Goal: Book appointment/travel/reservation: Book appointment/travel/reservation

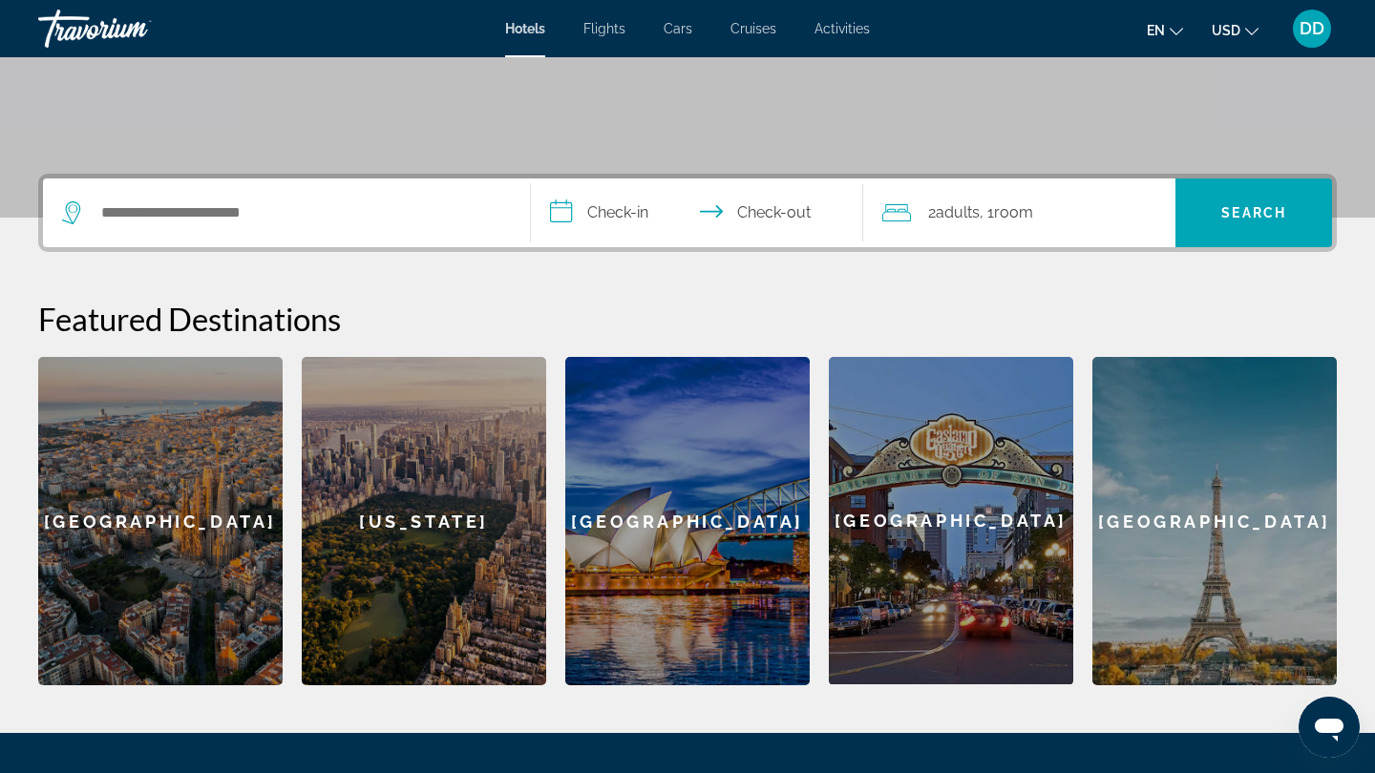
scroll to position [346, 0]
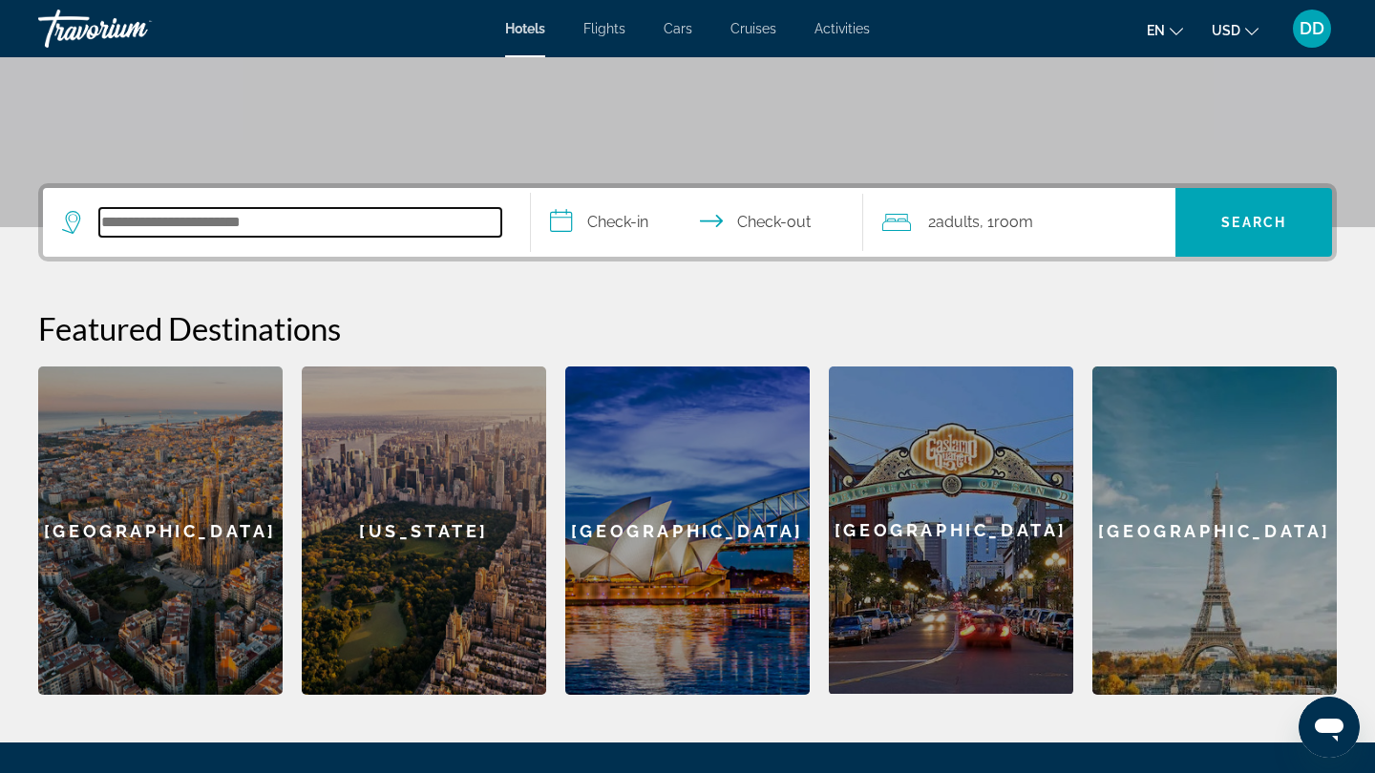
click at [281, 225] on input "Search hotel destination" at bounding box center [300, 222] width 402 height 29
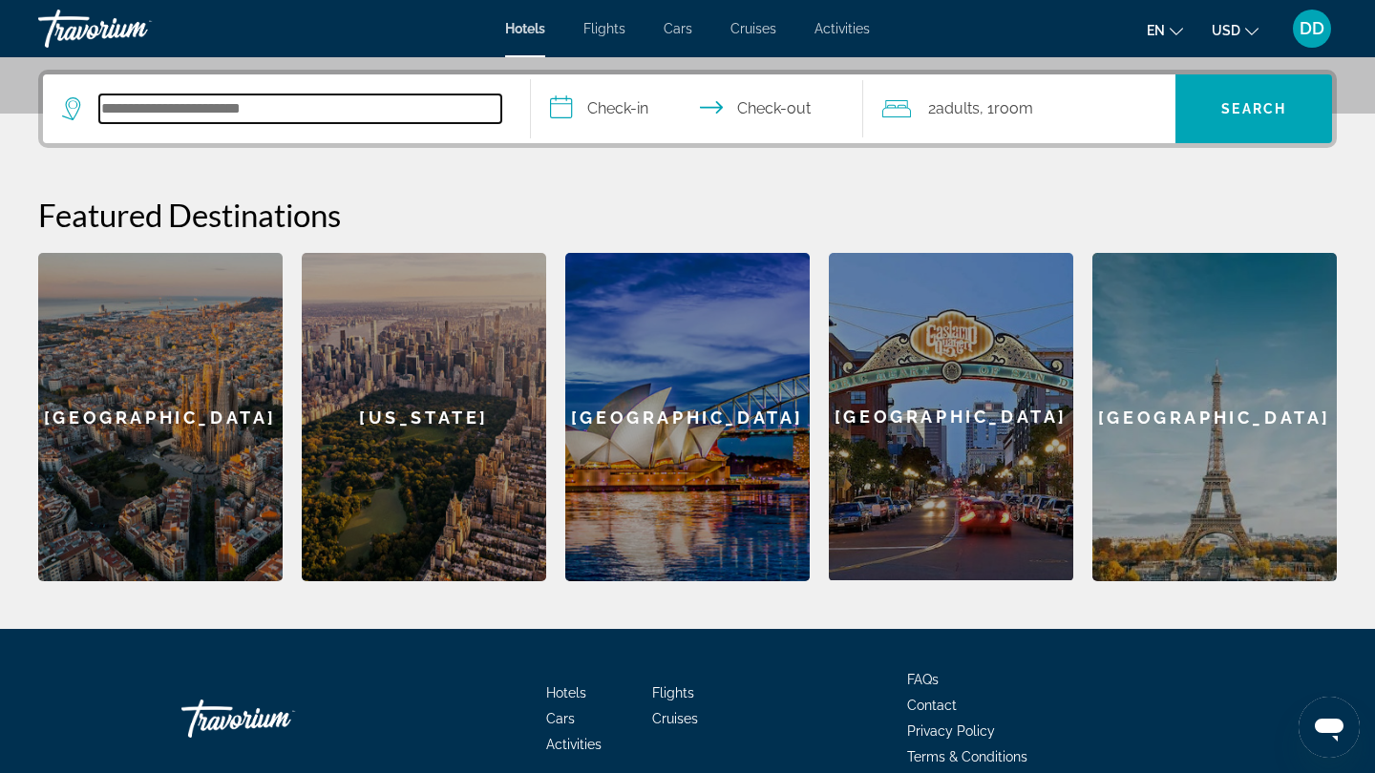
scroll to position [467, 0]
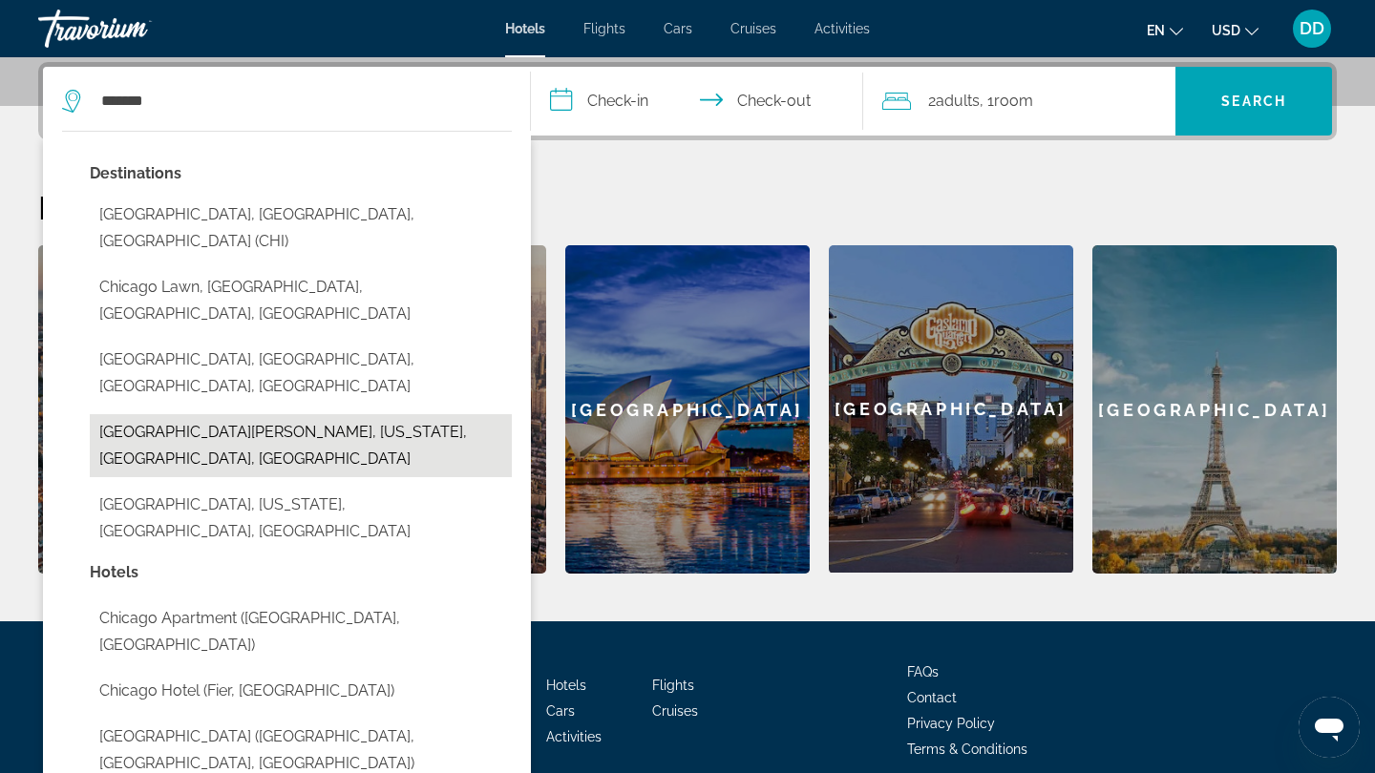
click at [244, 414] on button "[GEOGRAPHIC_DATA][PERSON_NAME], [US_STATE], [GEOGRAPHIC_DATA], [GEOGRAPHIC_DATA]" at bounding box center [301, 445] width 422 height 63
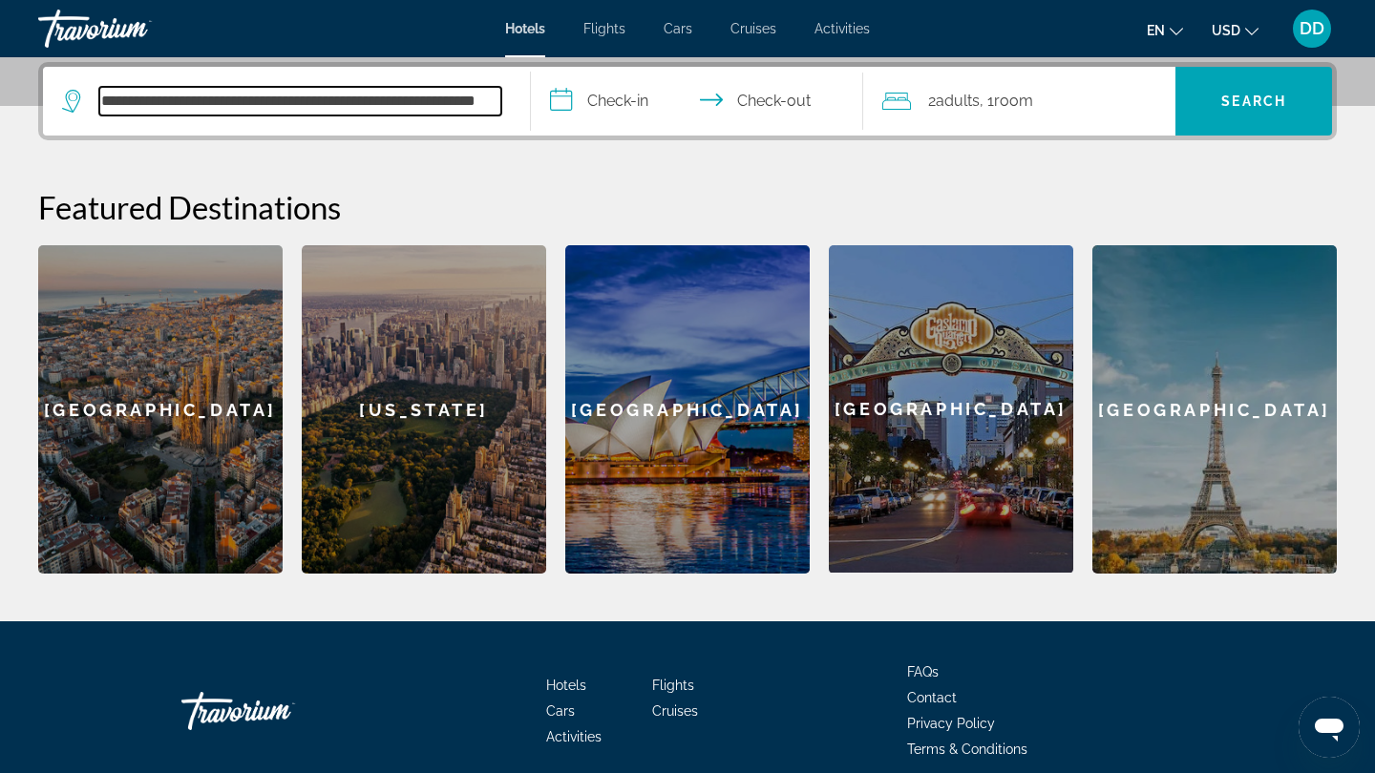
click at [476, 102] on input "**********" at bounding box center [300, 101] width 402 height 29
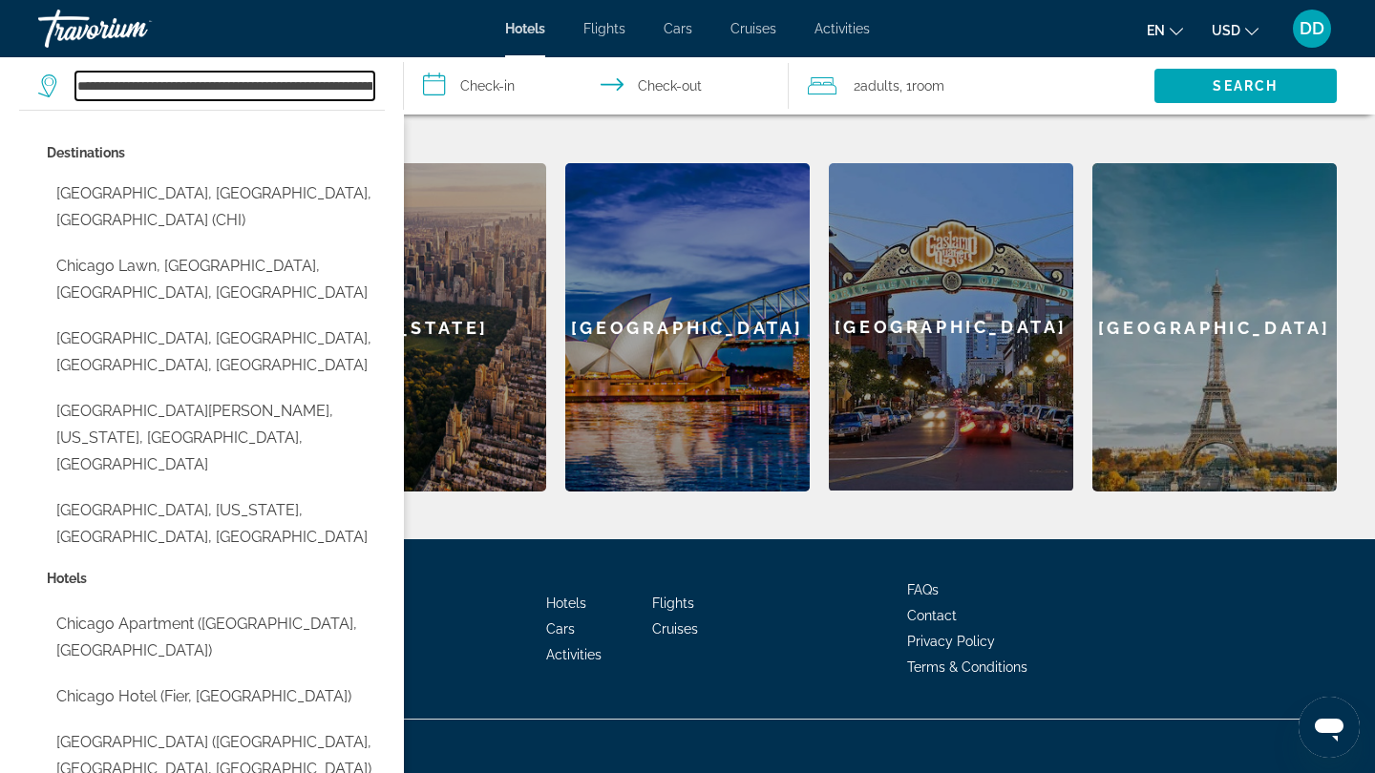
scroll to position [549, 0]
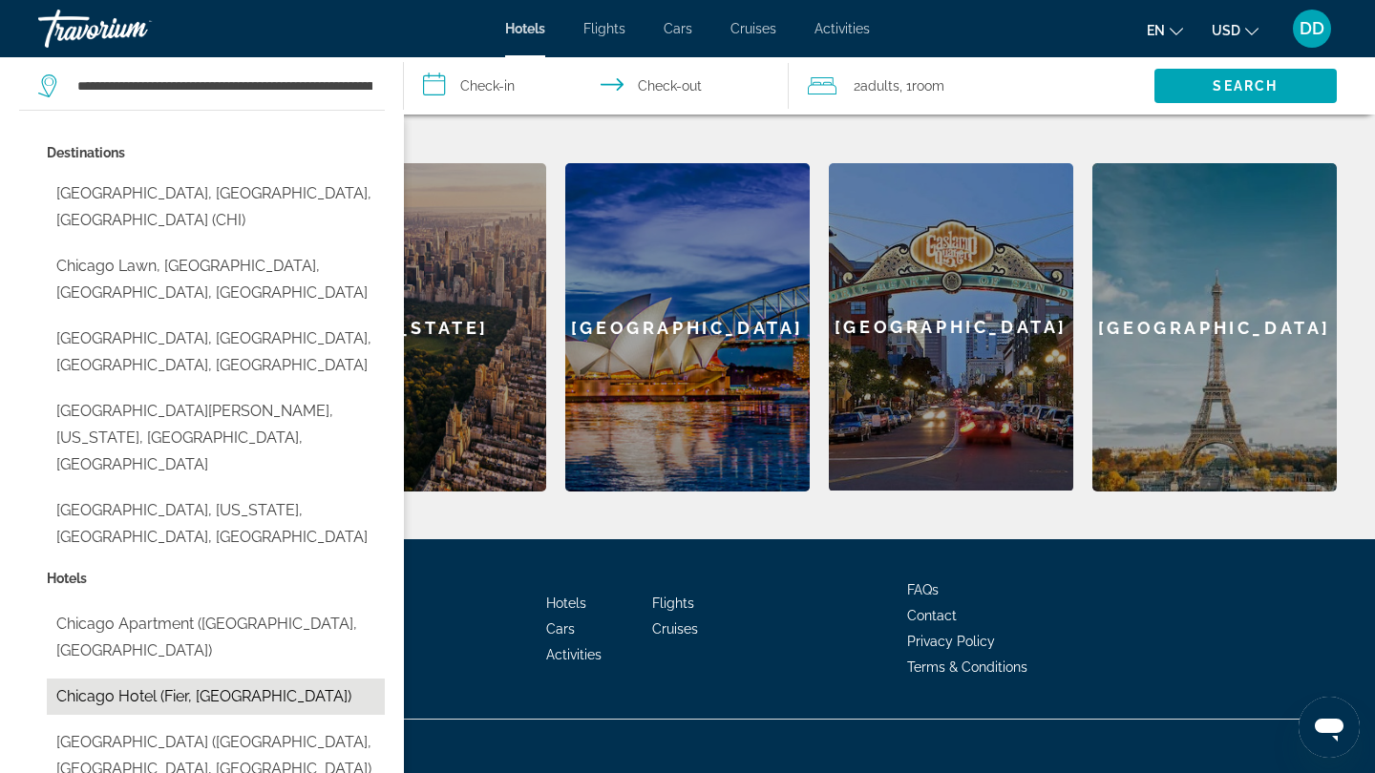
click at [130, 679] on button "Chicago hotel (Fier, [GEOGRAPHIC_DATA])" at bounding box center [216, 697] width 338 height 36
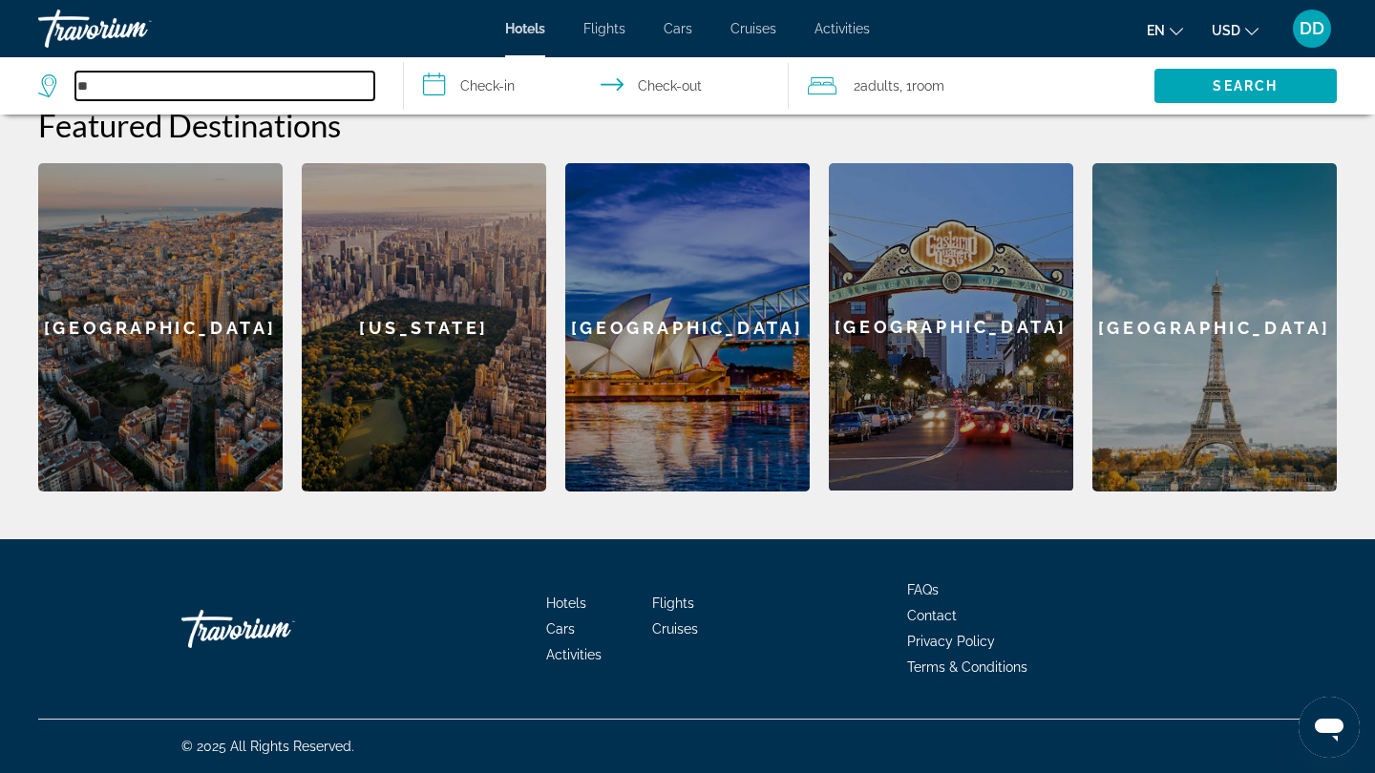
type input "*"
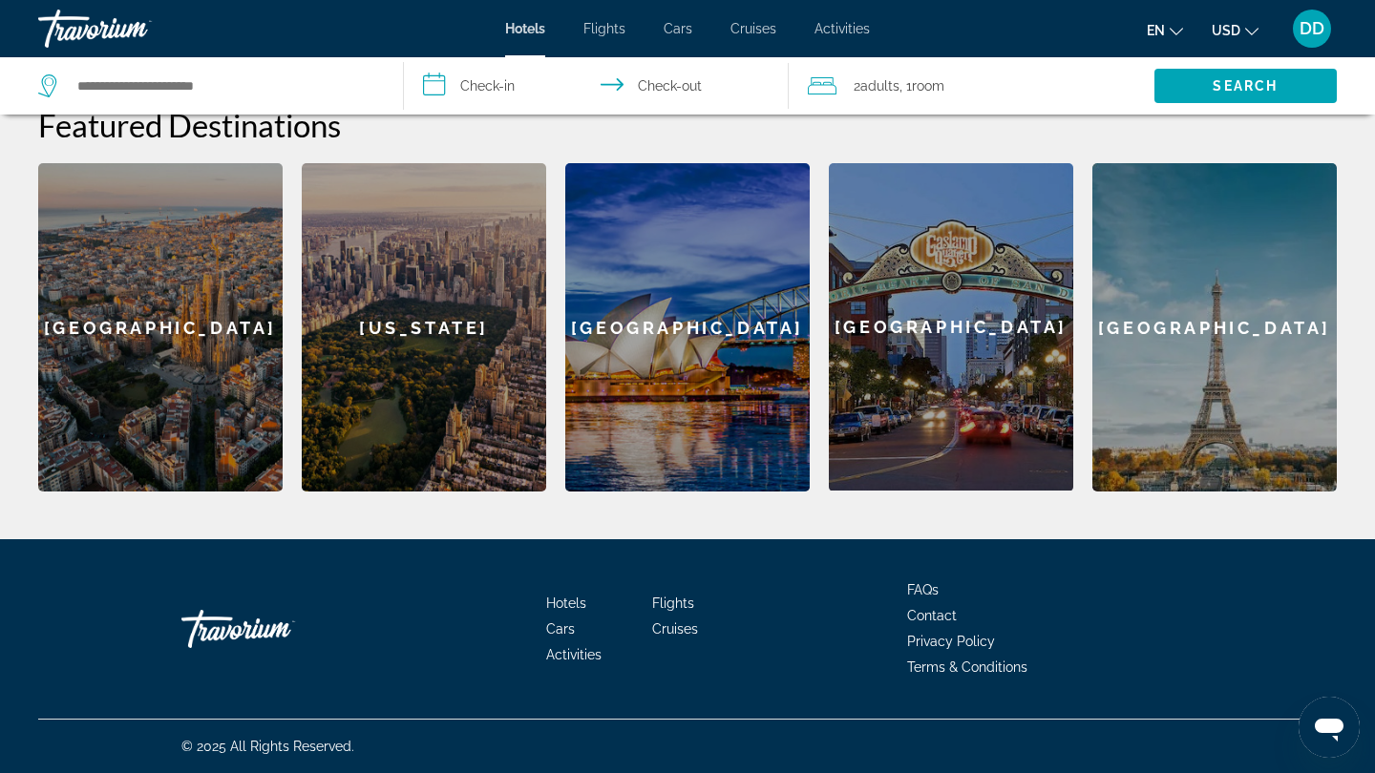
click at [899, 282] on div "[GEOGRAPHIC_DATA]" at bounding box center [951, 327] width 244 height 328
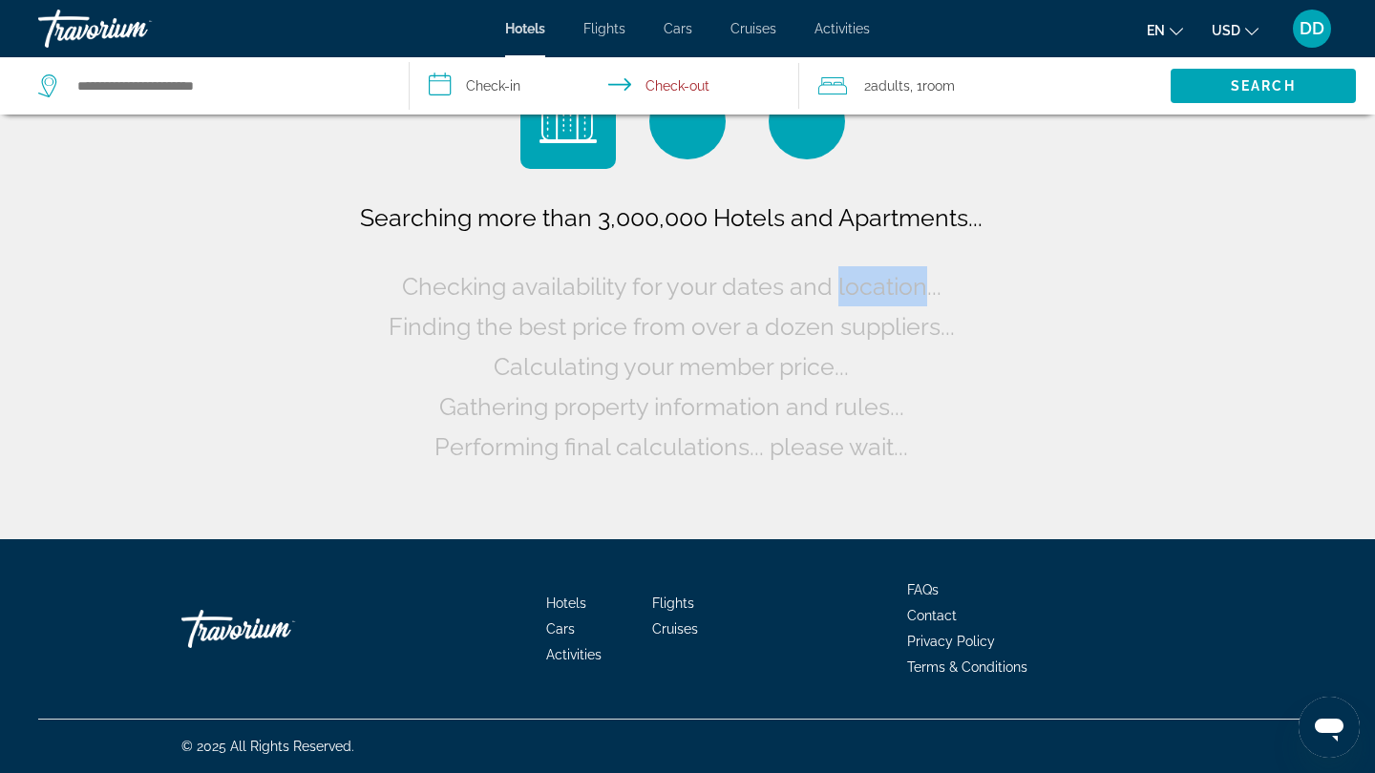
click at [899, 282] on span "Checking availability for your dates and location..." at bounding box center [672, 286] width 540 height 29
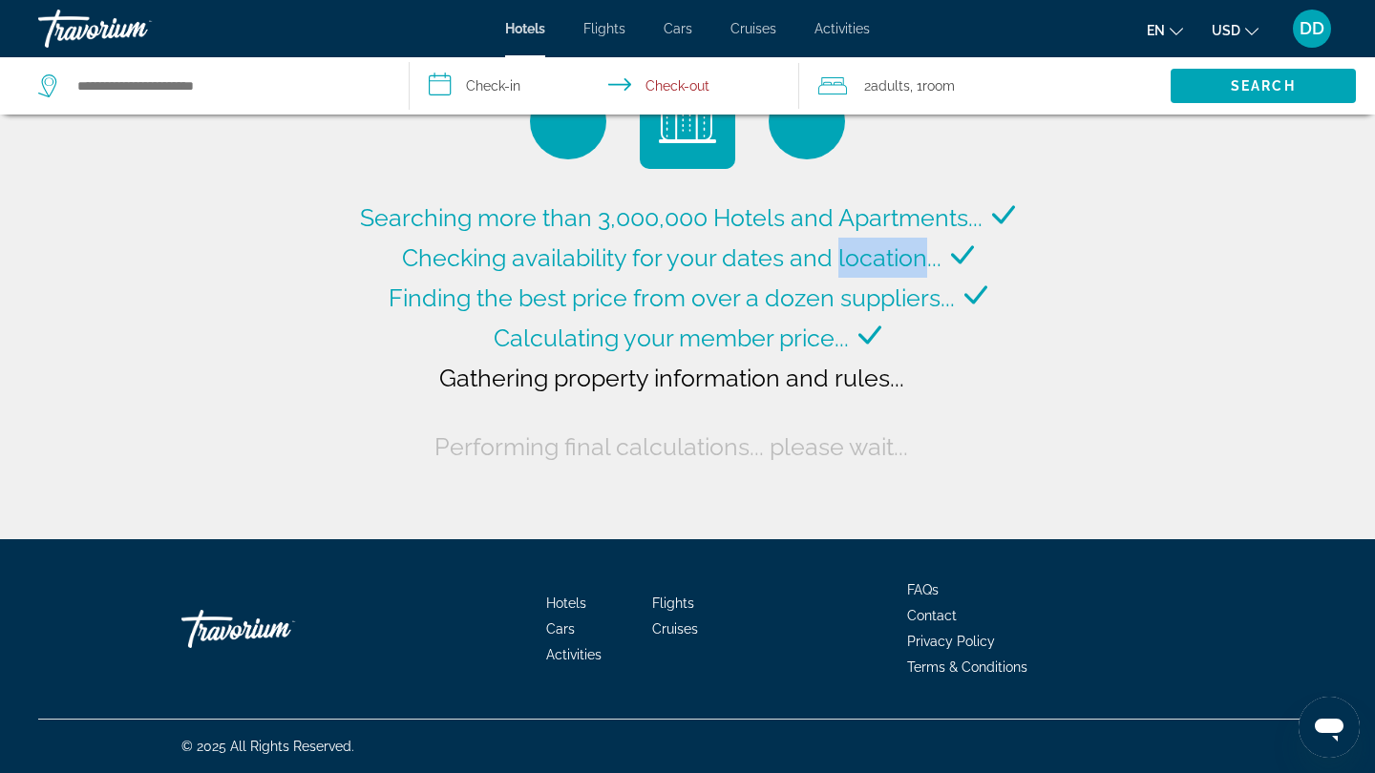
type input "**********"
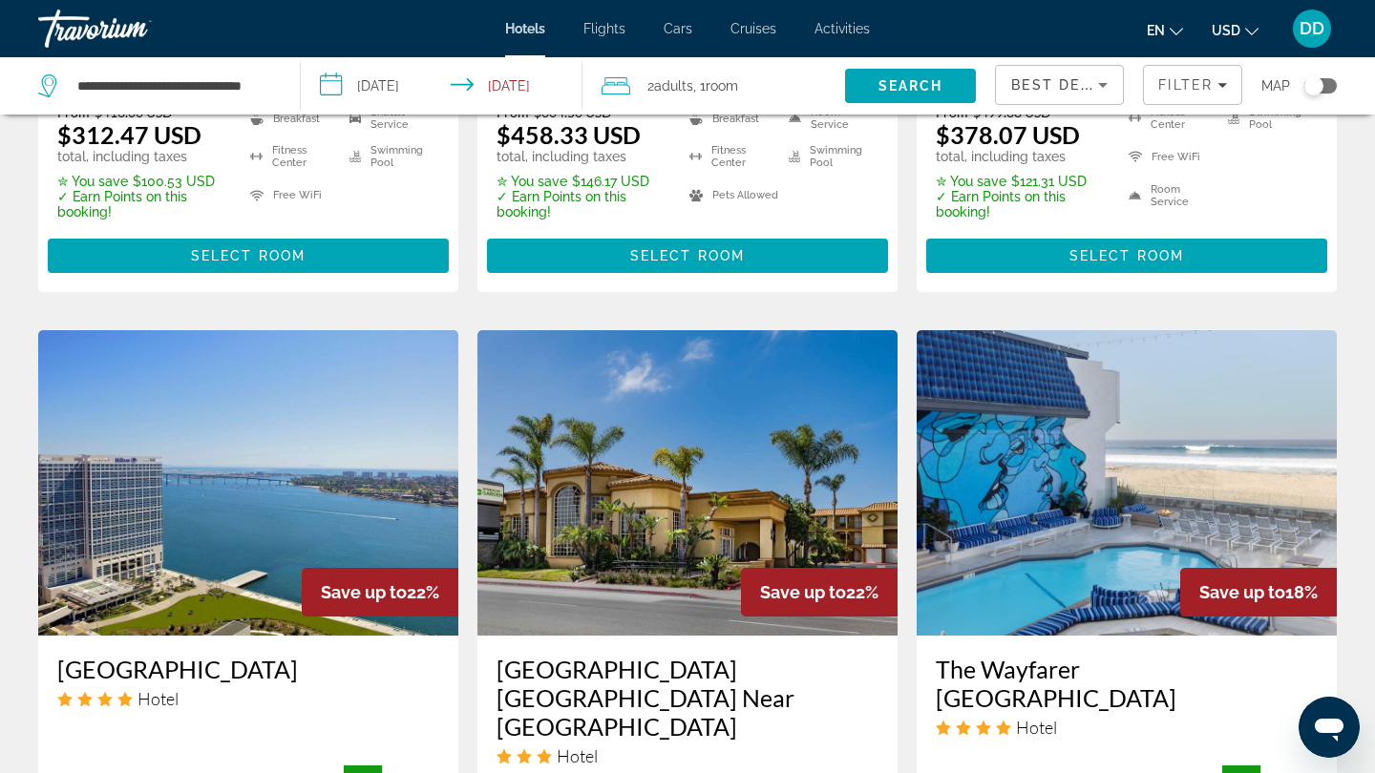
scroll to position [2049, 0]
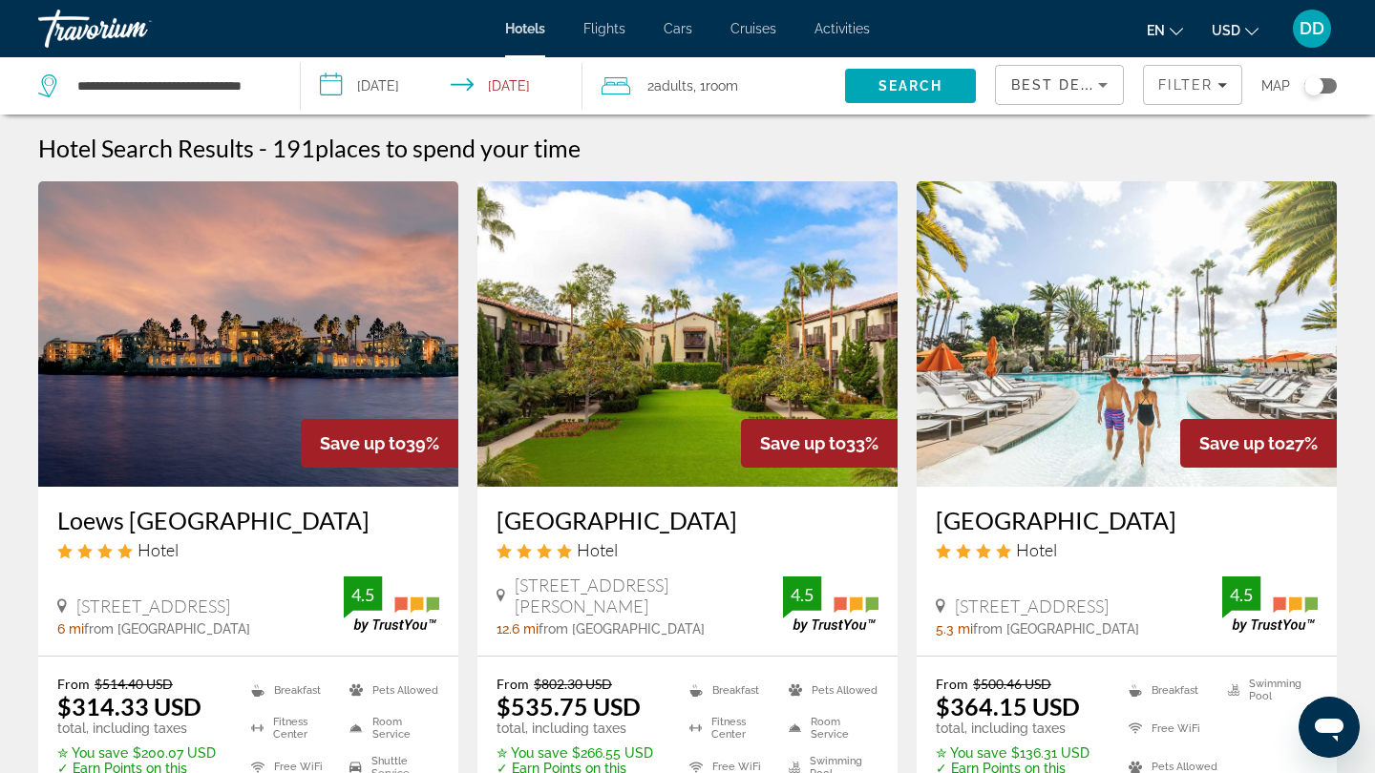
click at [679, 28] on span "Cars" at bounding box center [678, 28] width 29 height 15
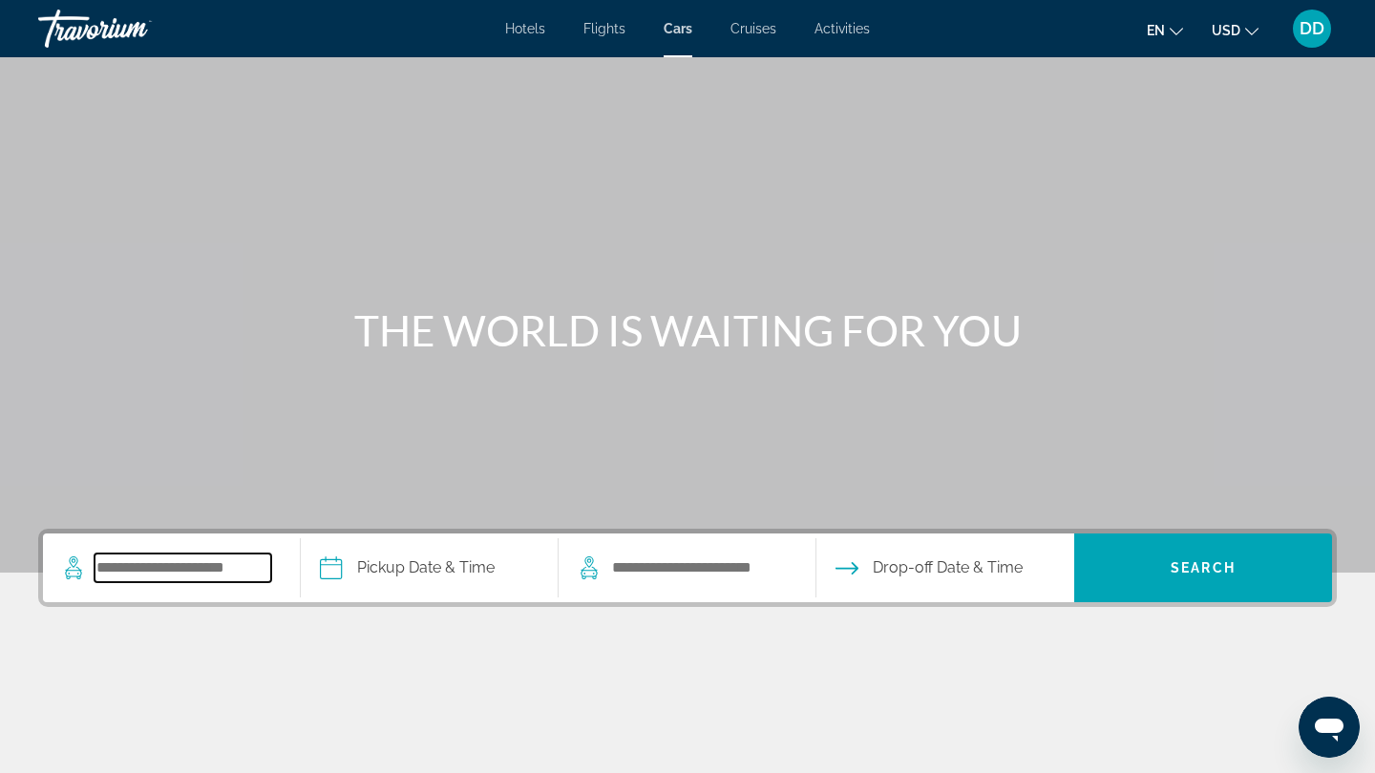
click at [246, 581] on input "Search pickup location" at bounding box center [183, 568] width 177 height 29
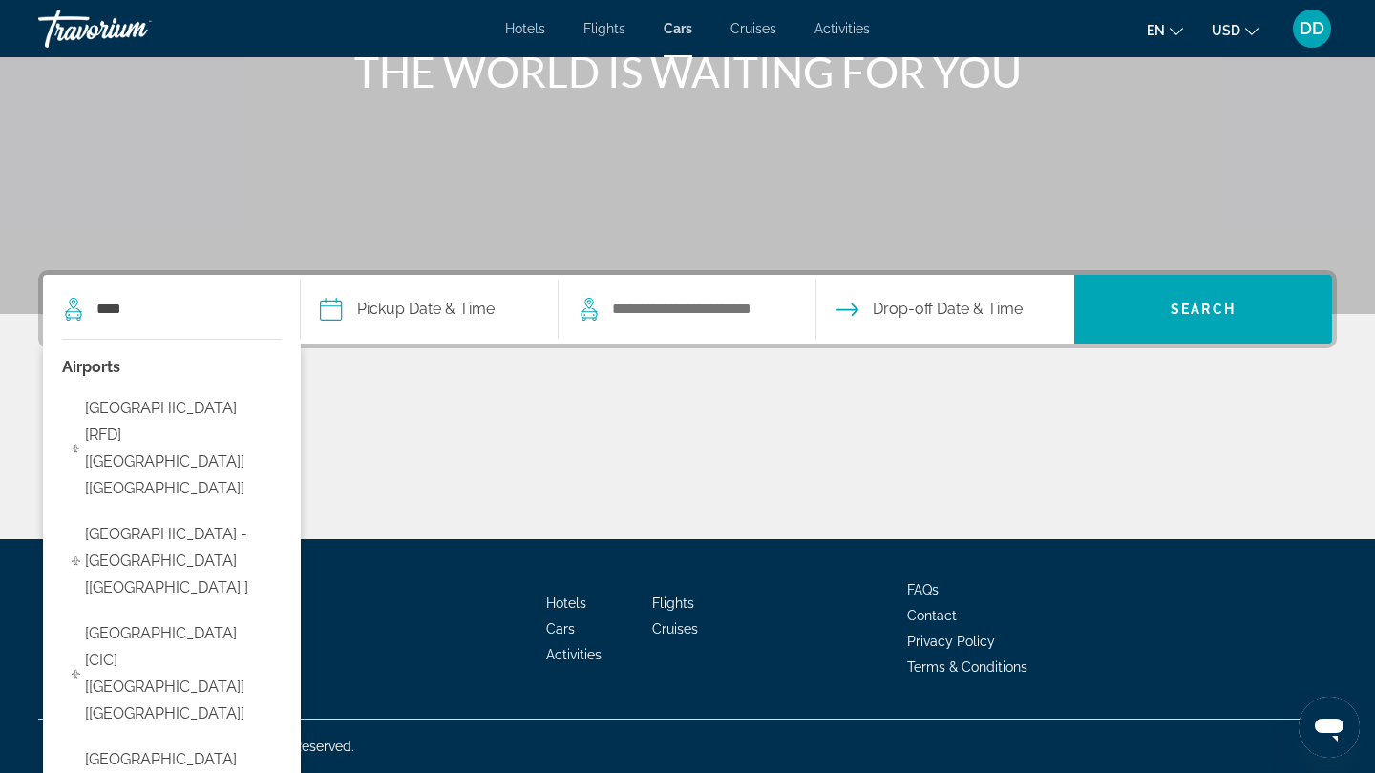
type input "**********"
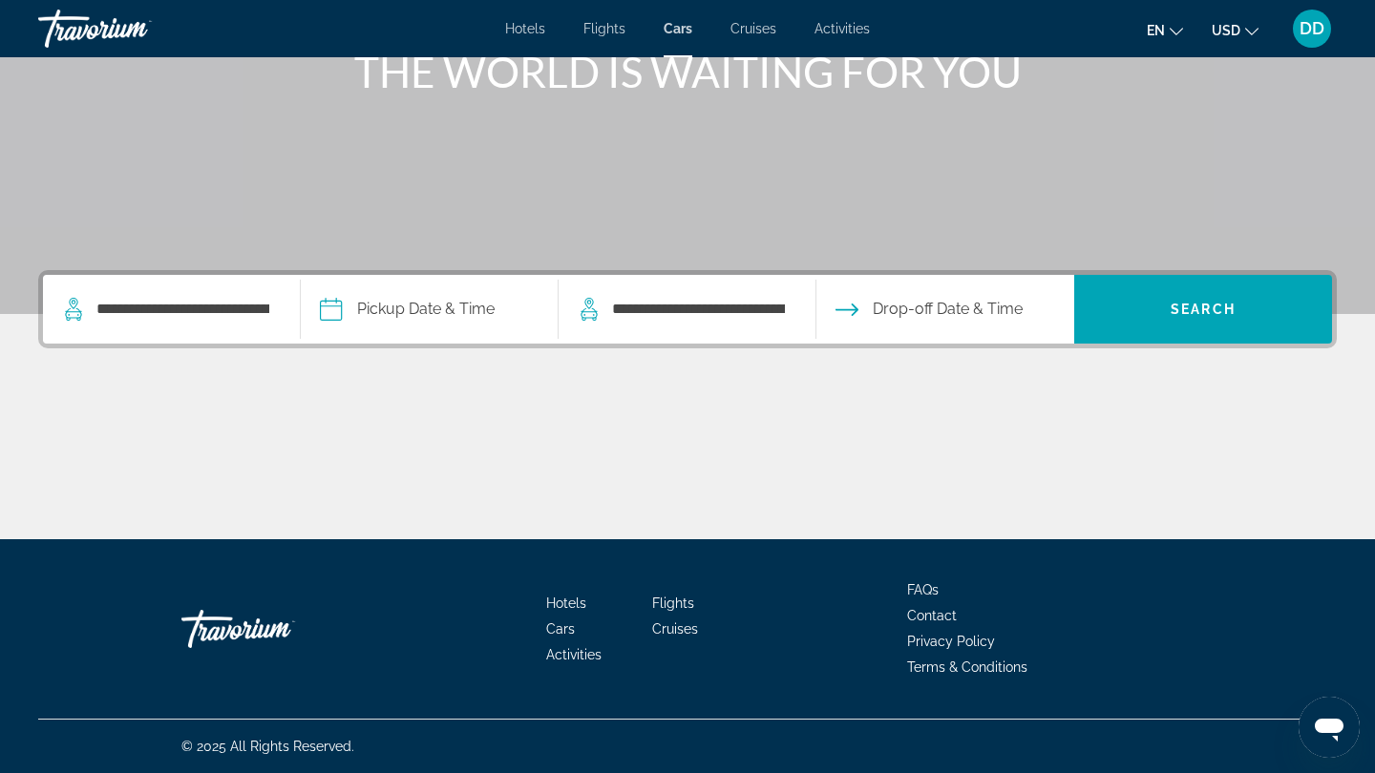
click at [506, 307] on input "Pickup date" at bounding box center [428, 312] width 265 height 74
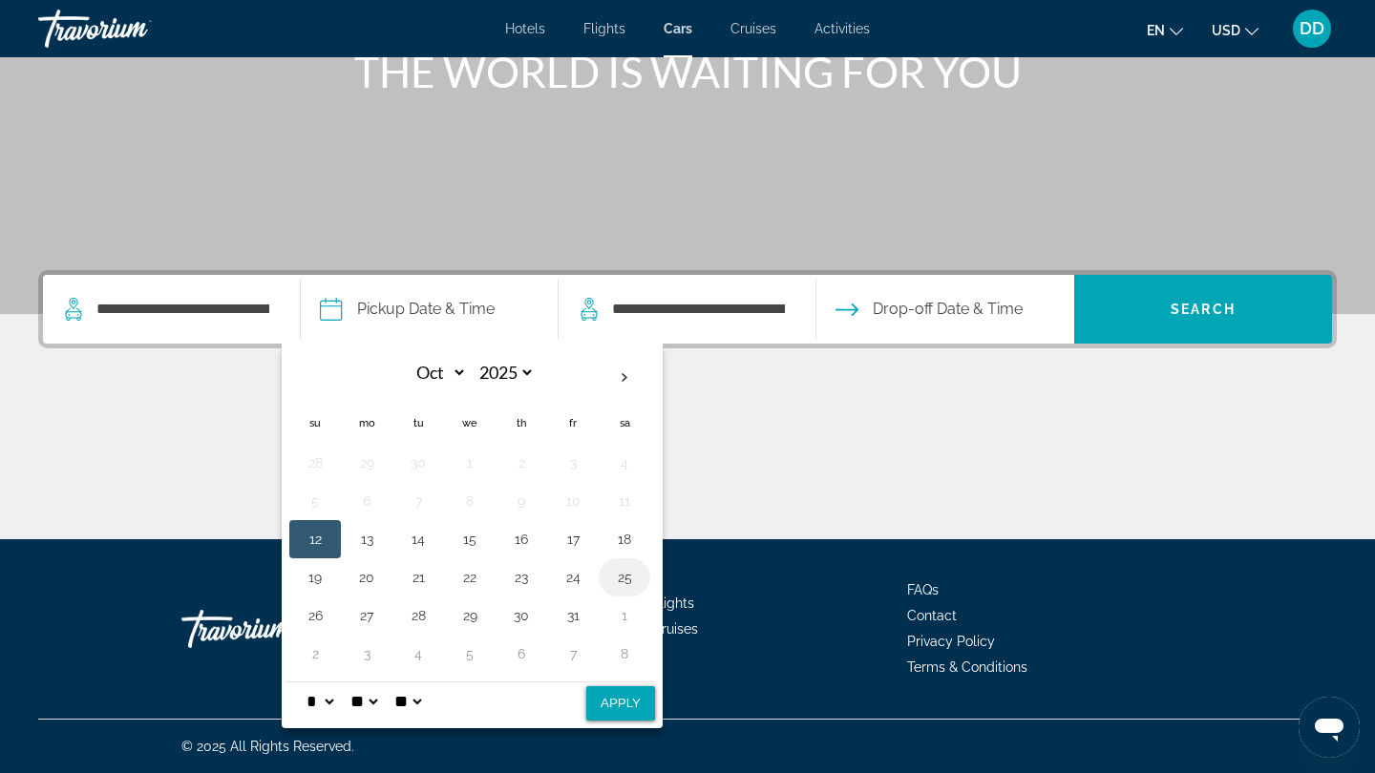
click at [638, 578] on button "25" at bounding box center [624, 577] width 31 height 27
click at [330, 616] on button "26" at bounding box center [315, 616] width 31 height 27
click at [650, 585] on td "25" at bounding box center [625, 578] width 52 height 38
click at [640, 576] on button "25" at bounding box center [624, 577] width 31 height 27
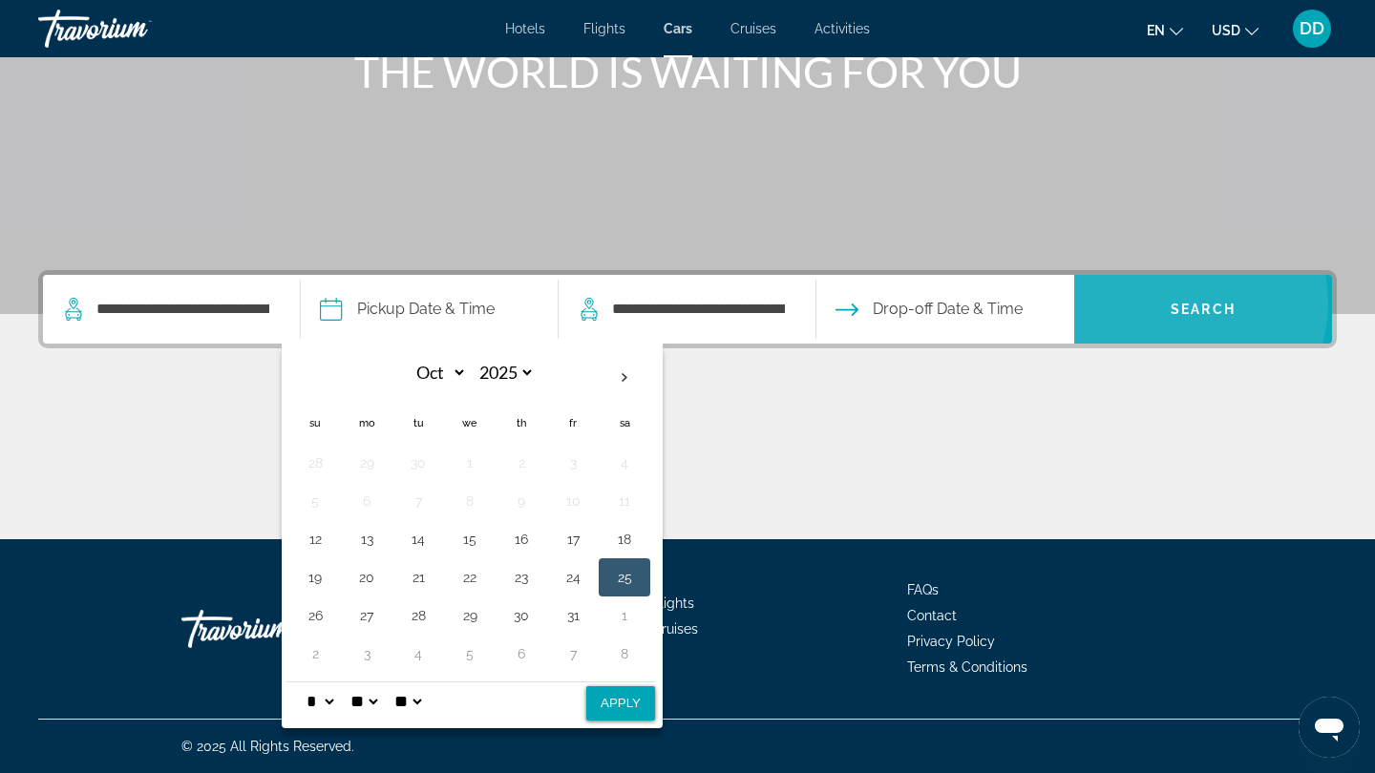
click at [1191, 303] on span "Search" at bounding box center [1203, 309] width 65 height 15
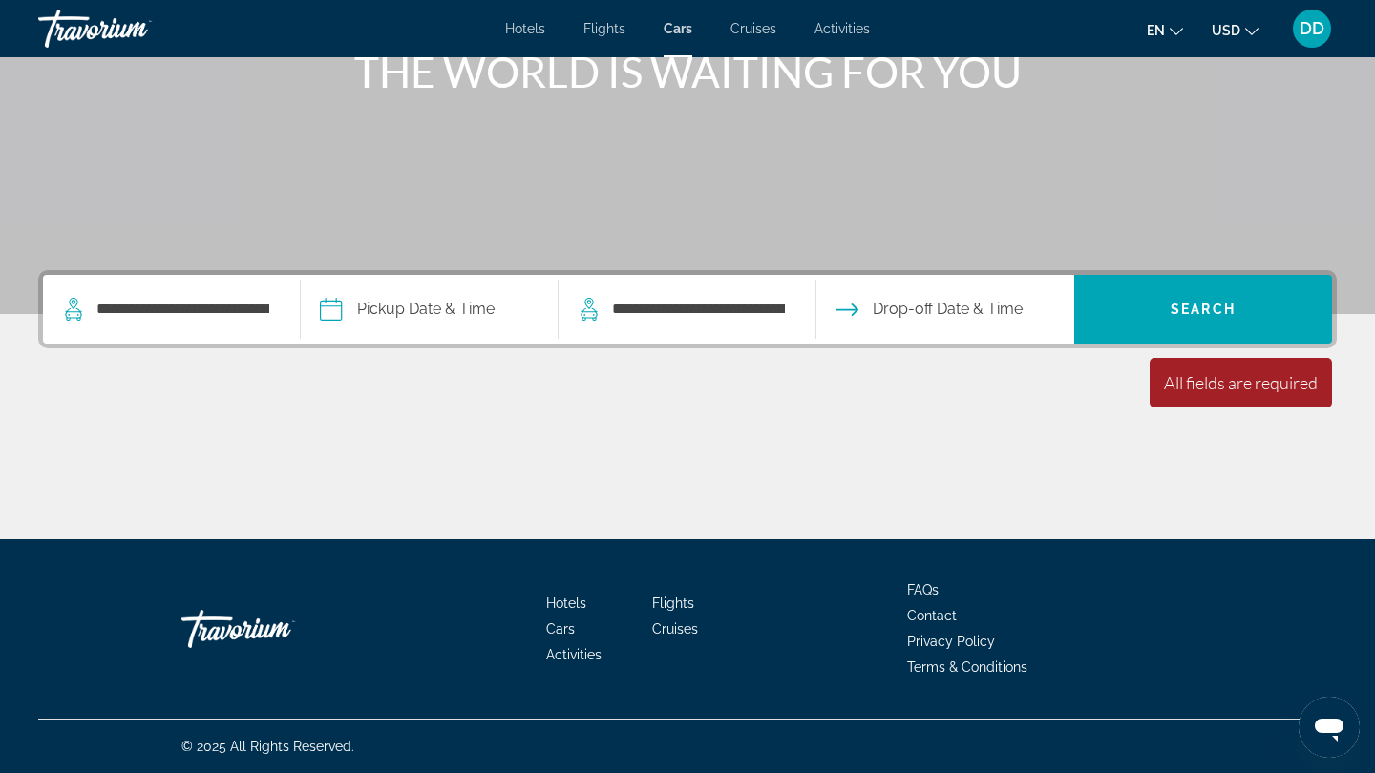
click at [438, 302] on input "Pickup date" at bounding box center [428, 312] width 265 height 74
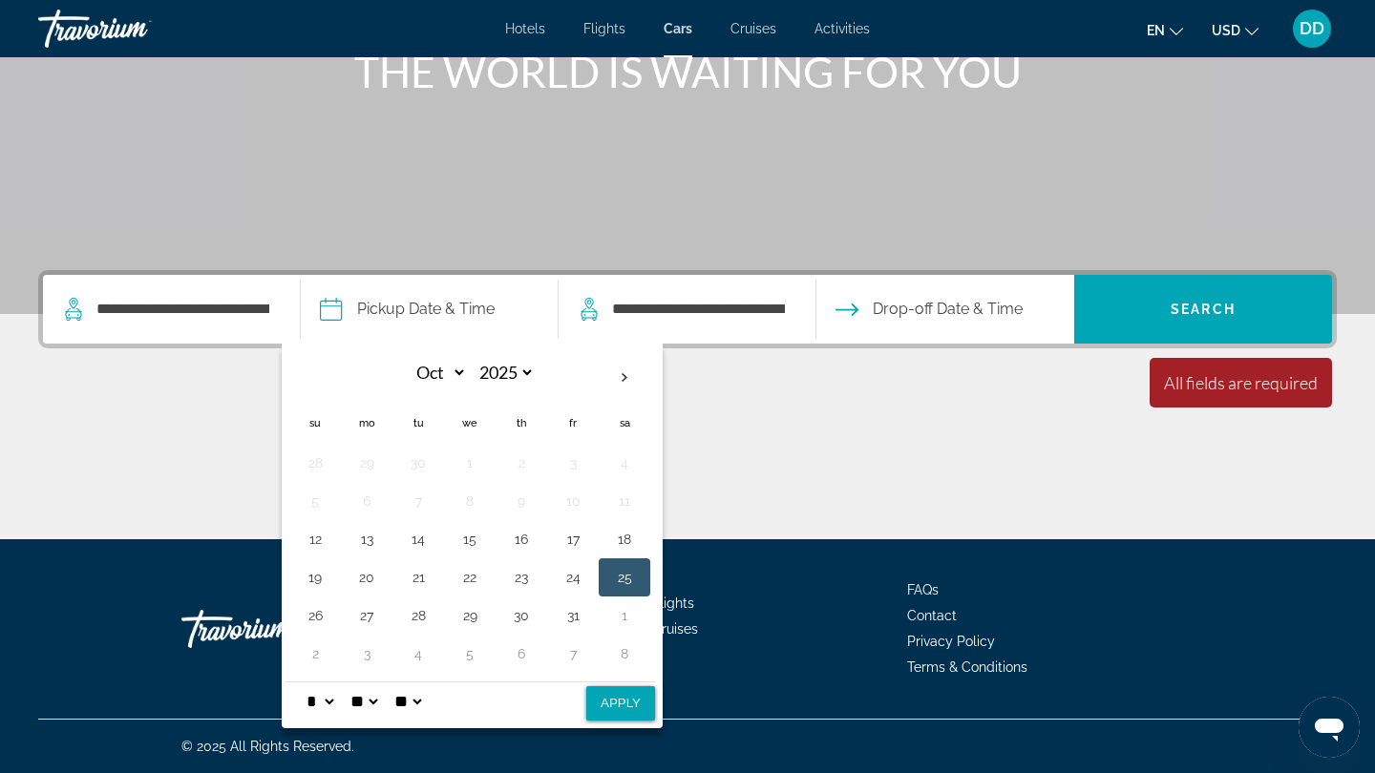
click at [636, 580] on button "25" at bounding box center [624, 577] width 31 height 27
click at [979, 307] on span "Drop-off Date & Time" at bounding box center [948, 309] width 150 height 27
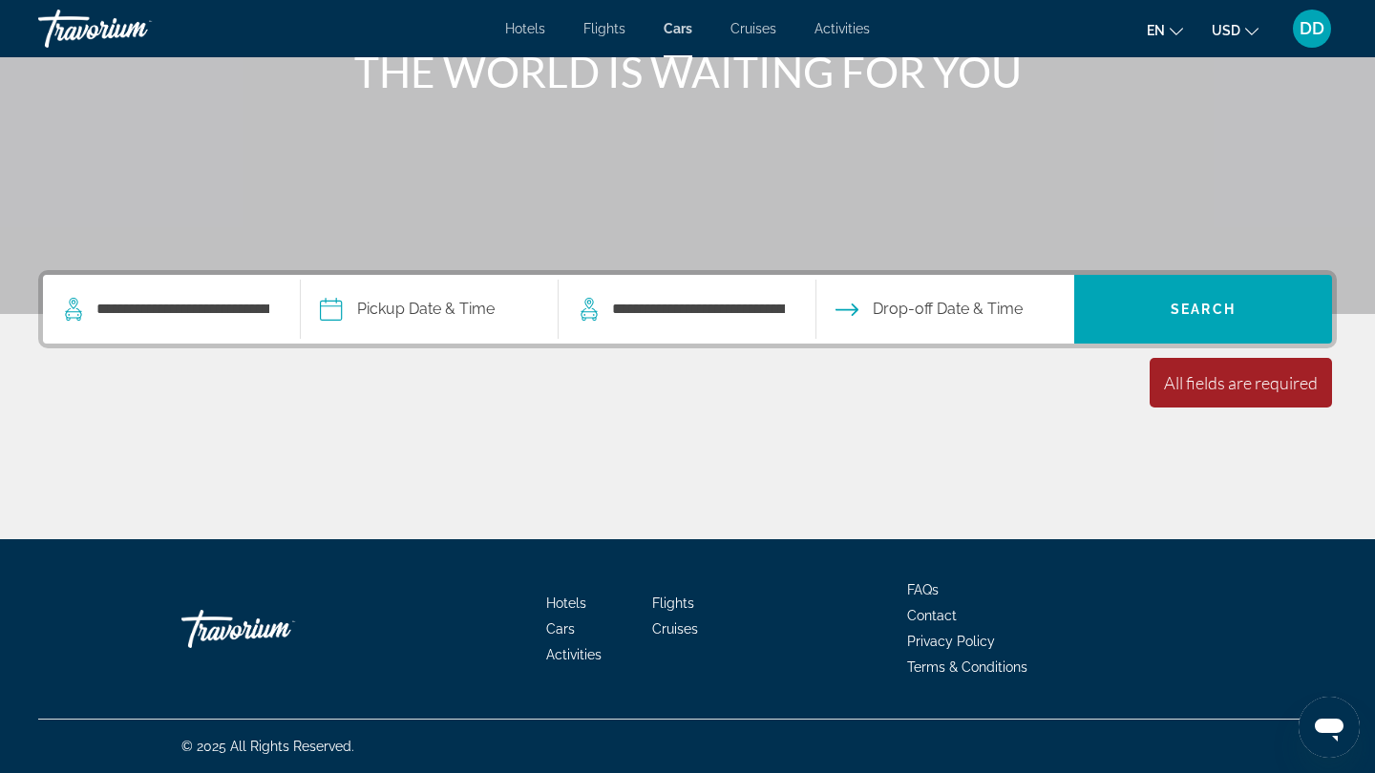
click at [979, 307] on span "Drop-off Date & Time" at bounding box center [948, 309] width 150 height 27
click at [343, 313] on input "Pickup date" at bounding box center [428, 312] width 265 height 74
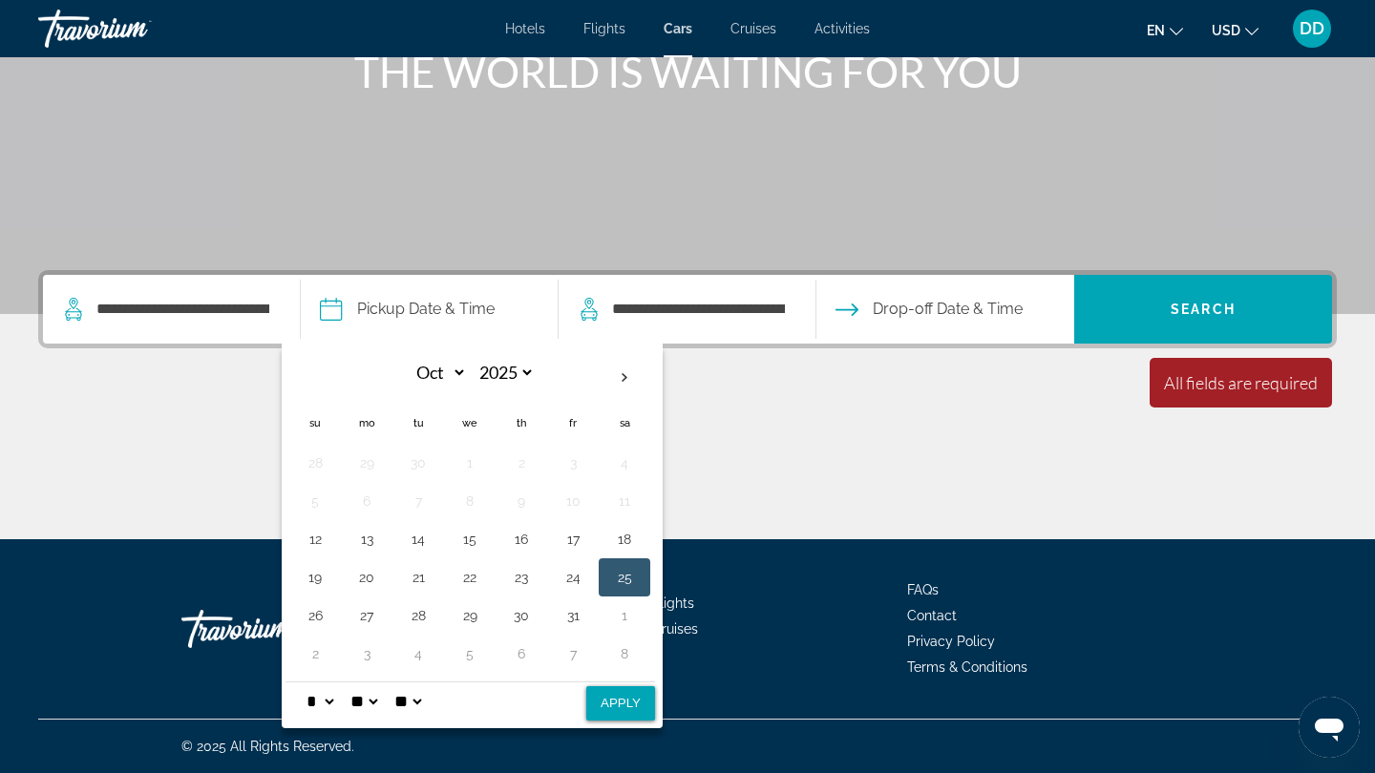
click at [636, 573] on button "25" at bounding box center [624, 577] width 31 height 27
click at [638, 572] on button "25" at bounding box center [624, 577] width 31 height 27
select select "*"
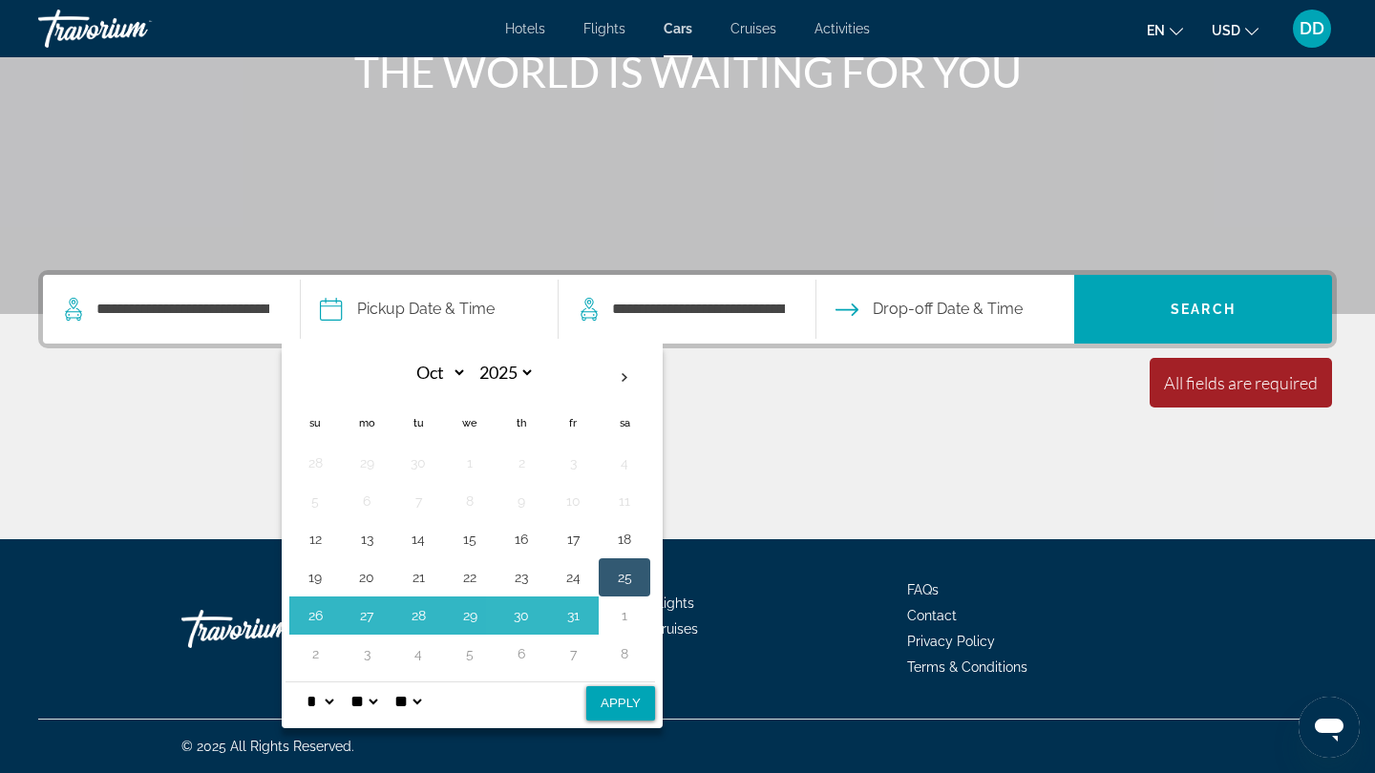
click at [644, 690] on button "Apply" at bounding box center [620, 704] width 69 height 34
type input "**********"
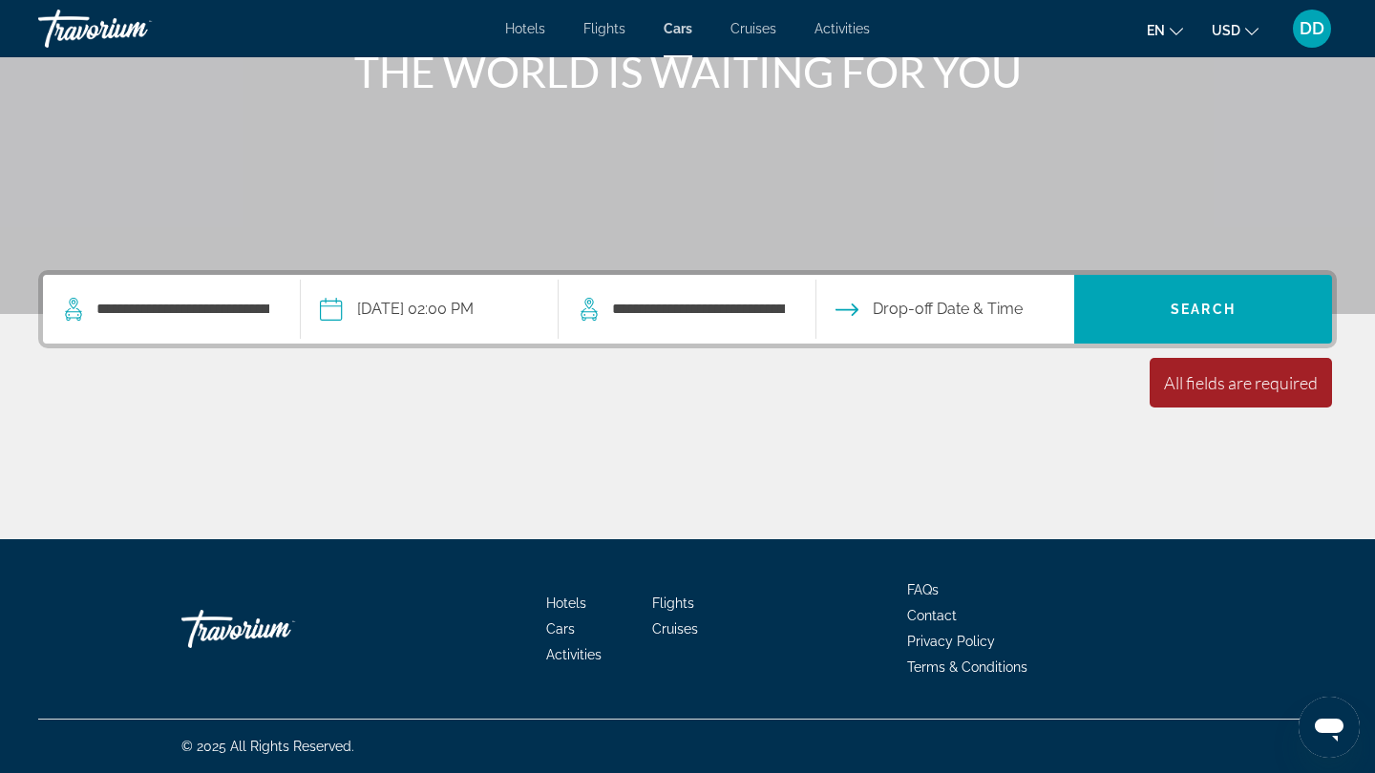
click at [956, 307] on input "Drop-off date" at bounding box center [944, 312] width 265 height 74
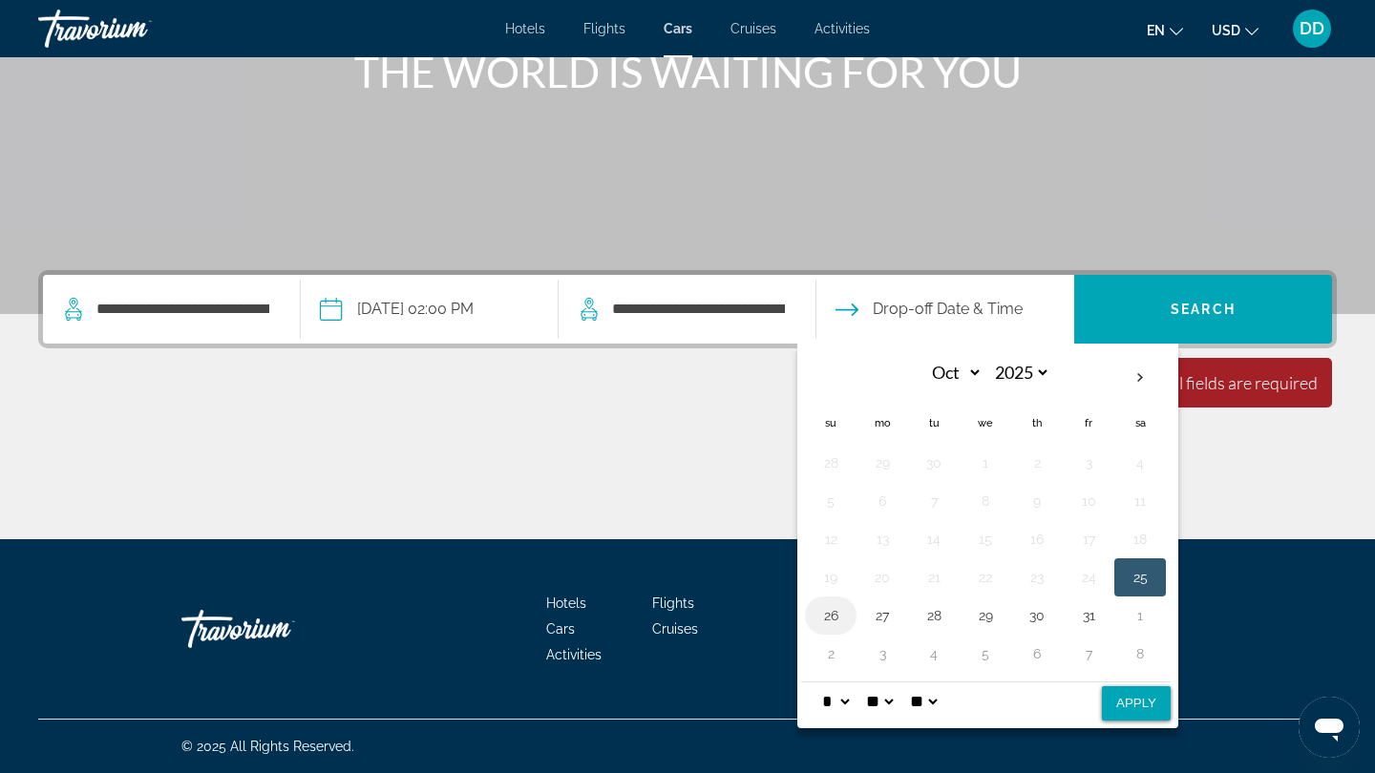
click at [846, 616] on button "26" at bounding box center [830, 616] width 31 height 27
select select "*"
click at [1164, 695] on button "Apply" at bounding box center [1136, 704] width 69 height 34
type input "**********"
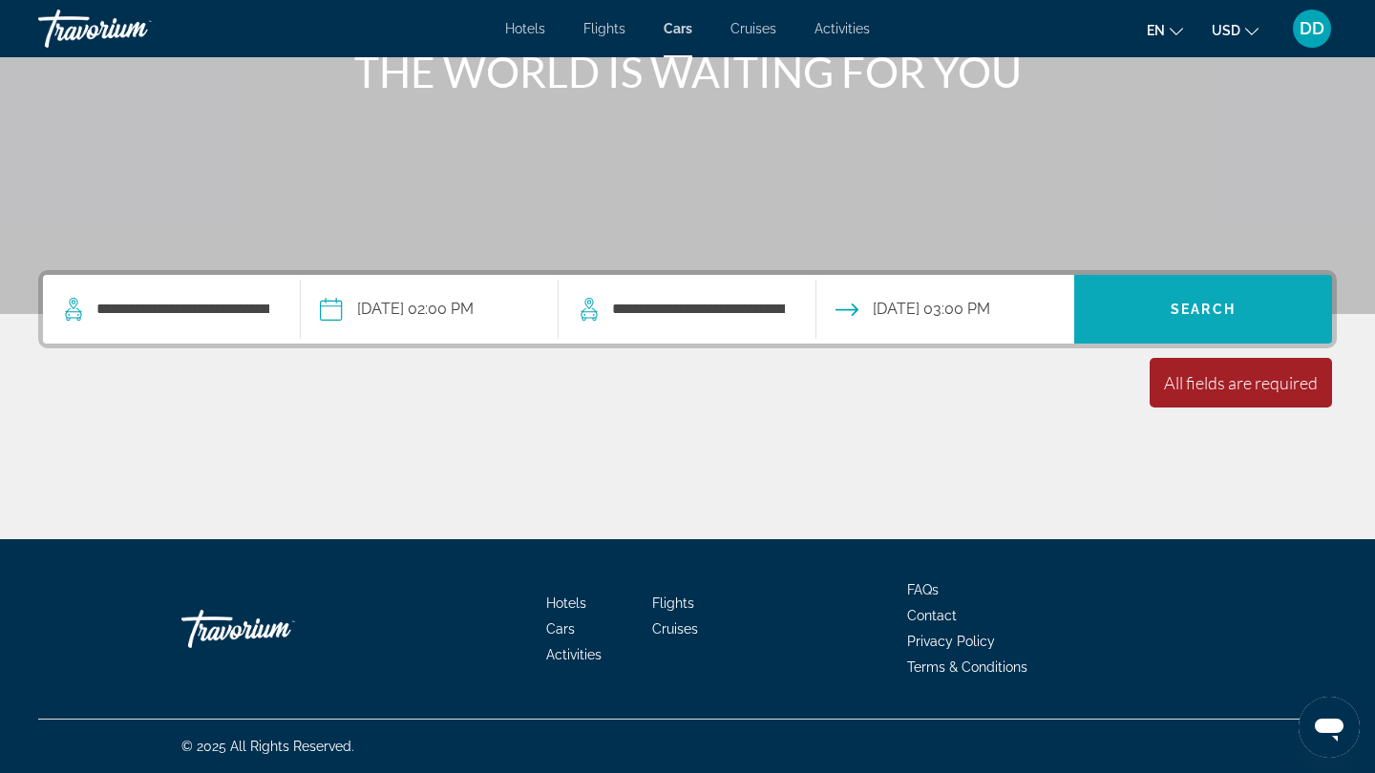
click at [1195, 295] on span "Search" at bounding box center [1203, 309] width 258 height 46
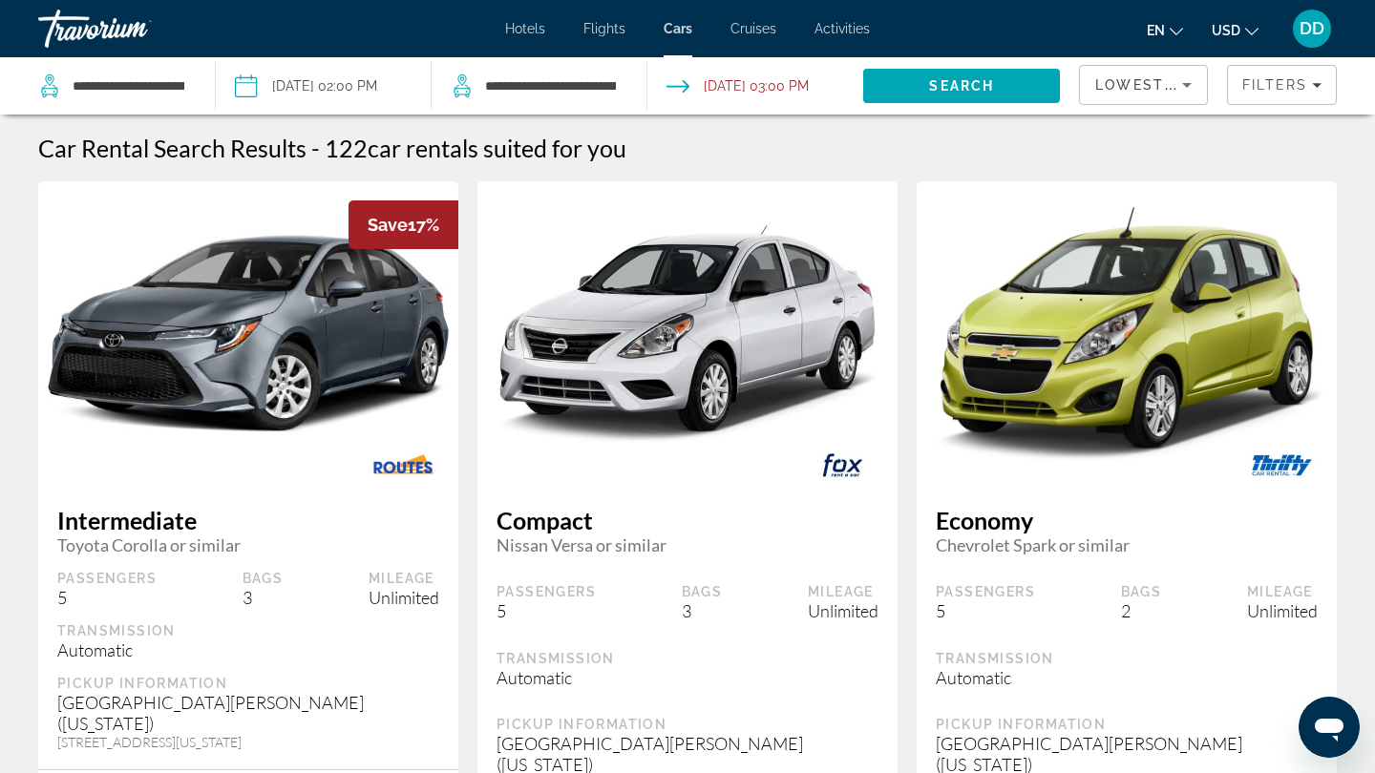
click at [841, 34] on span "Activities" at bounding box center [842, 28] width 55 height 15
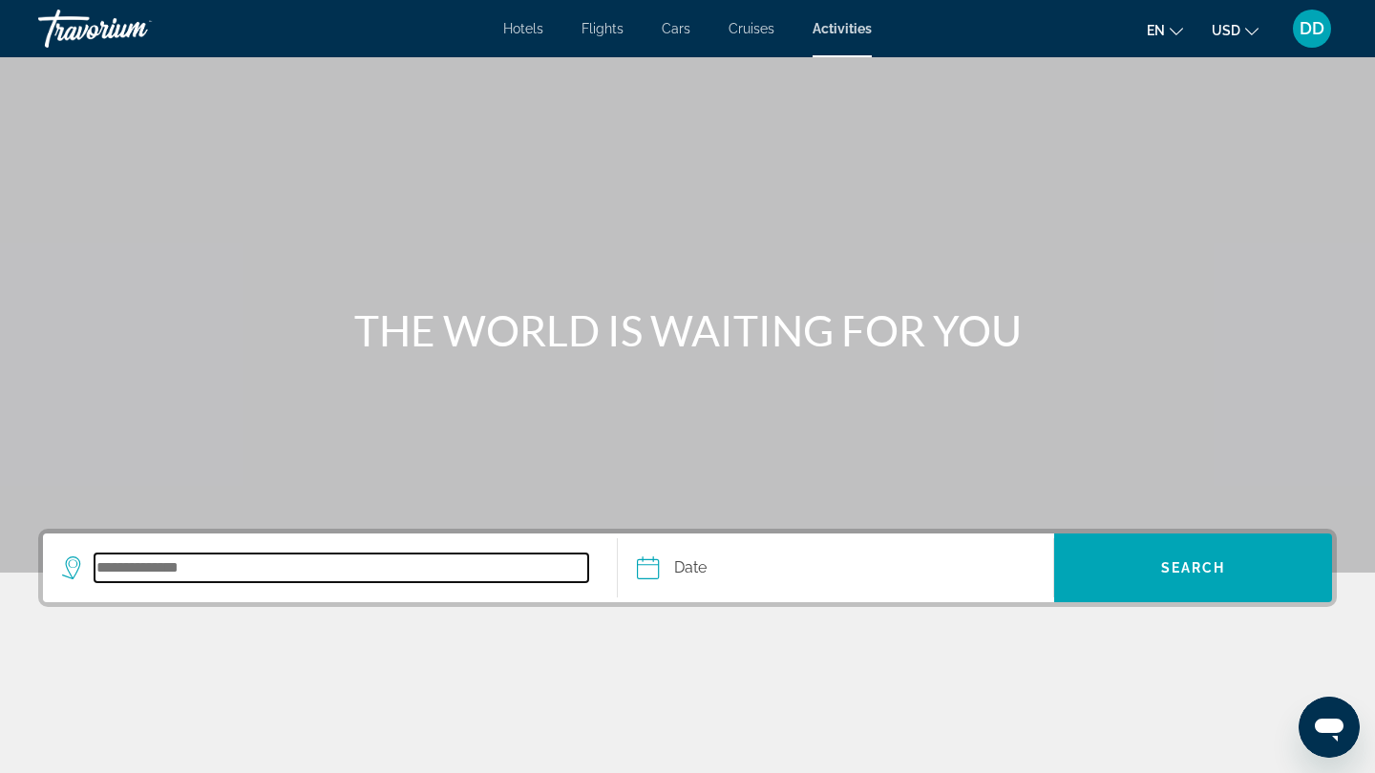
click at [195, 570] on input "Search destination" at bounding box center [342, 568] width 494 height 29
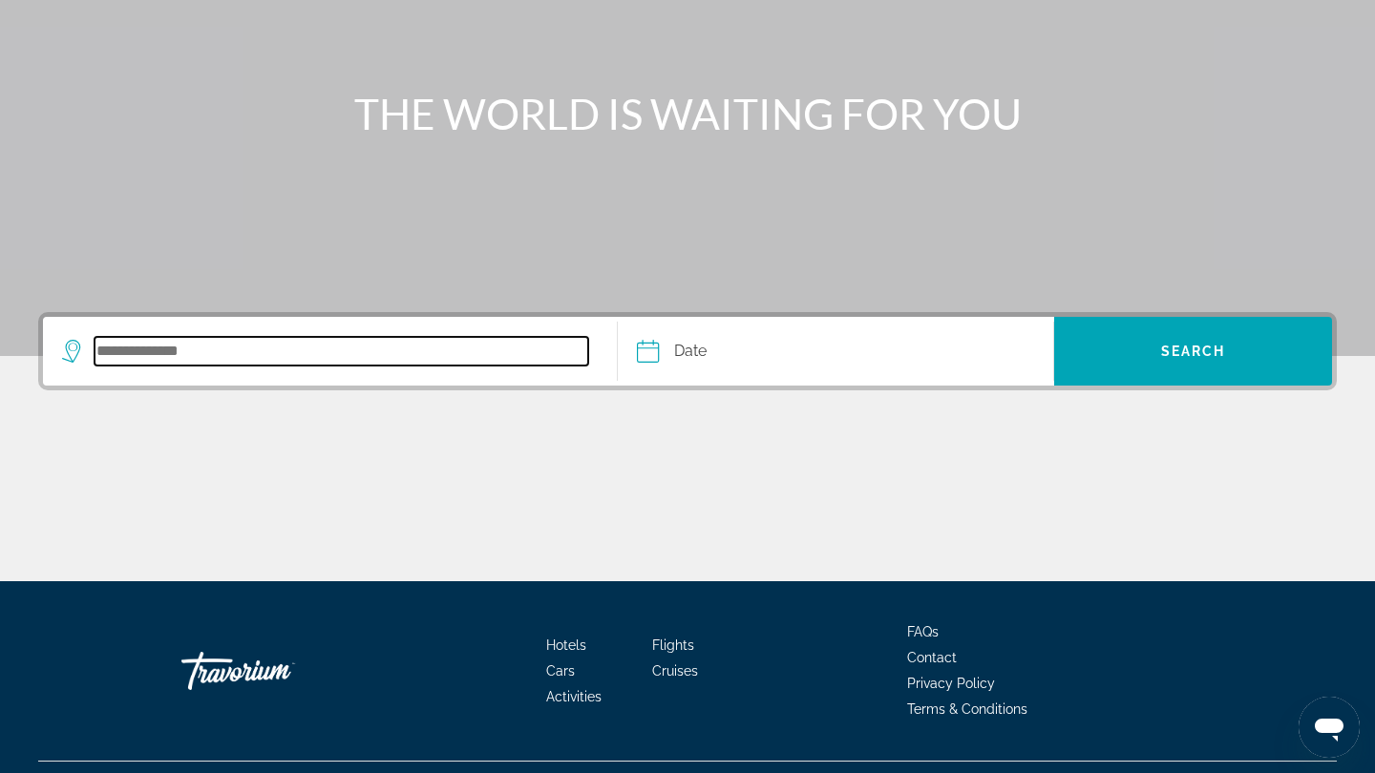
scroll to position [259, 0]
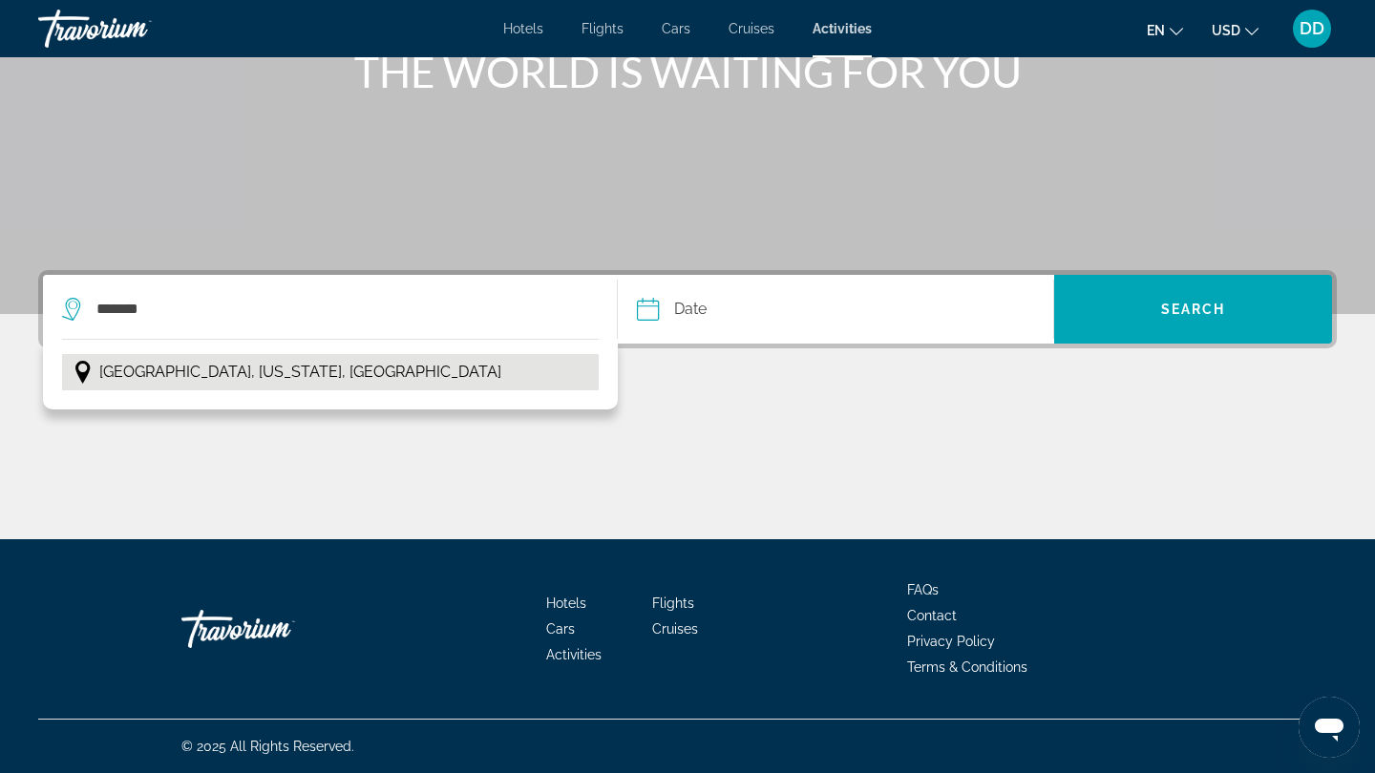
click at [201, 379] on span "[GEOGRAPHIC_DATA], [US_STATE], [GEOGRAPHIC_DATA]" at bounding box center [300, 372] width 402 height 27
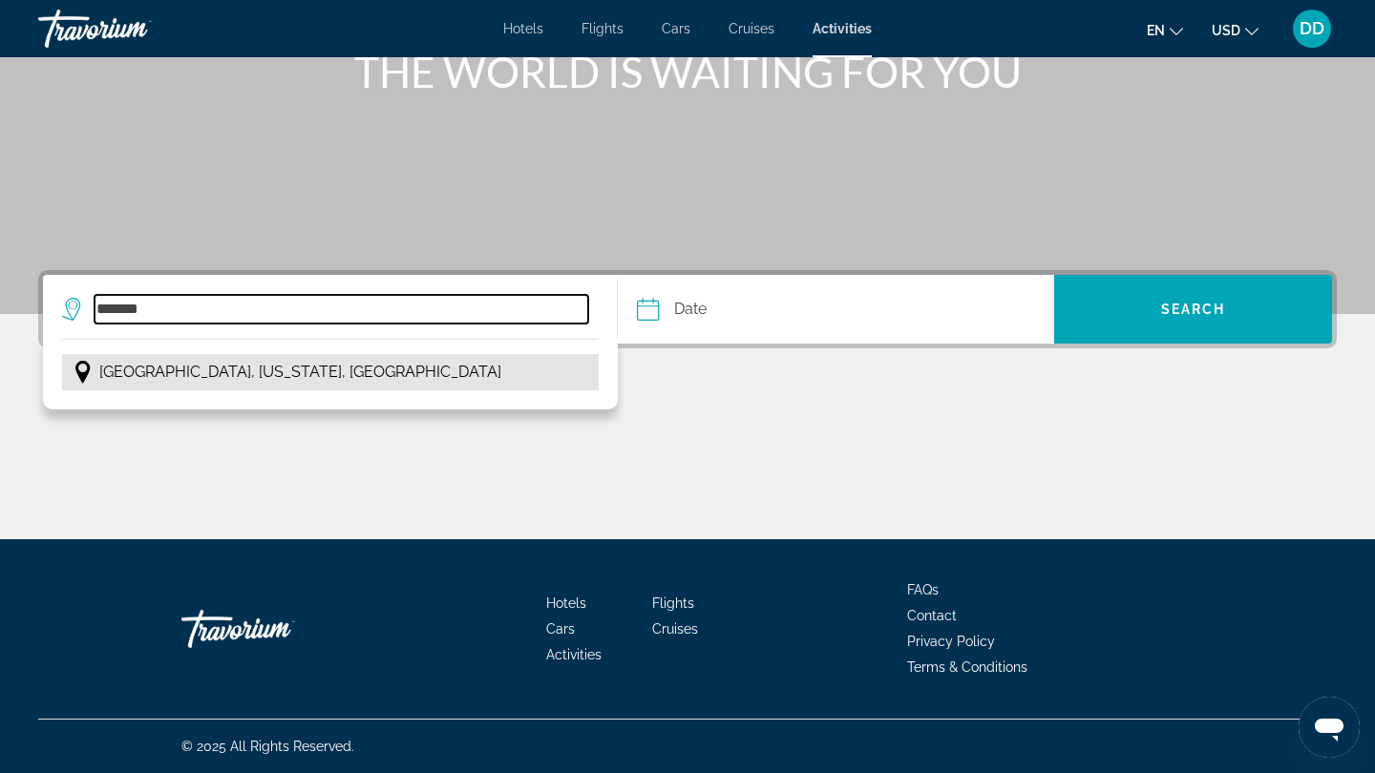
type input "**********"
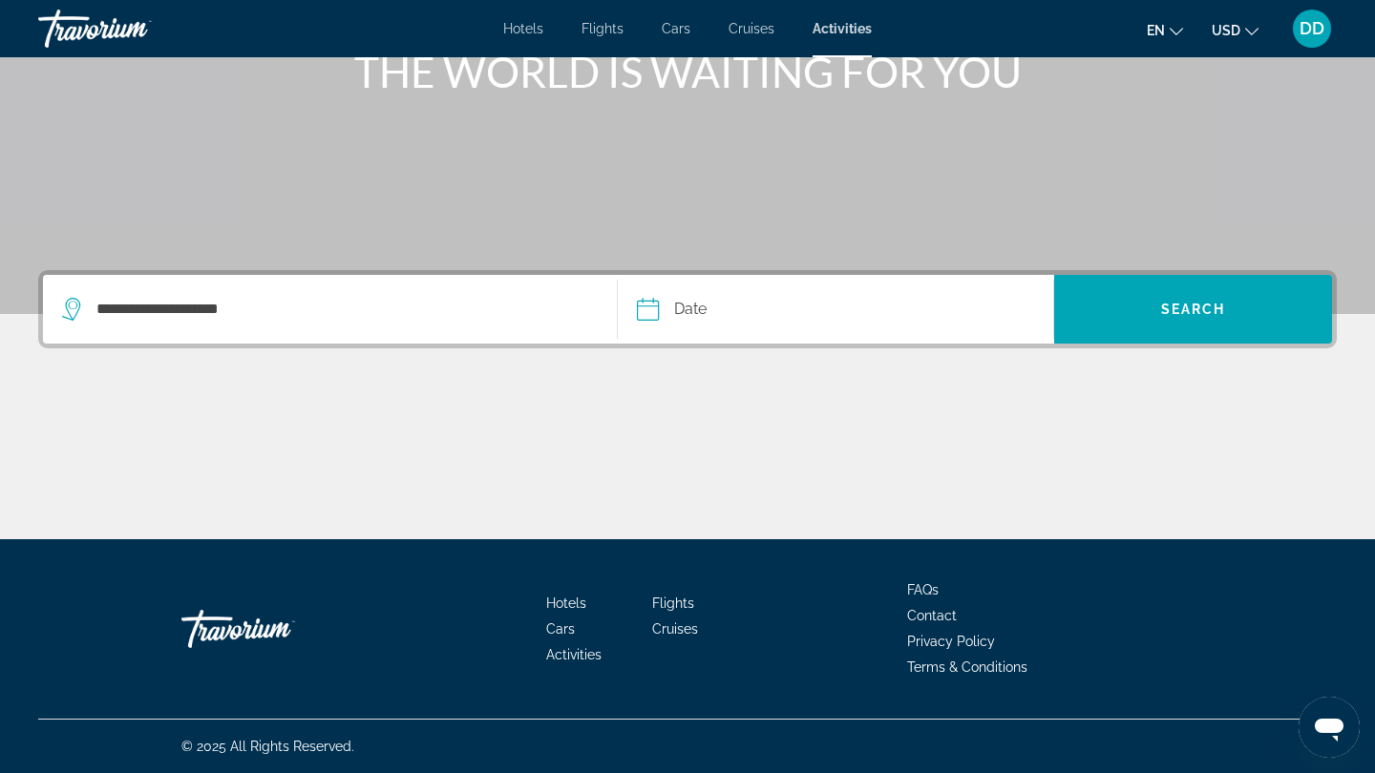
click at [680, 313] on input "Date" at bounding box center [740, 312] width 216 height 74
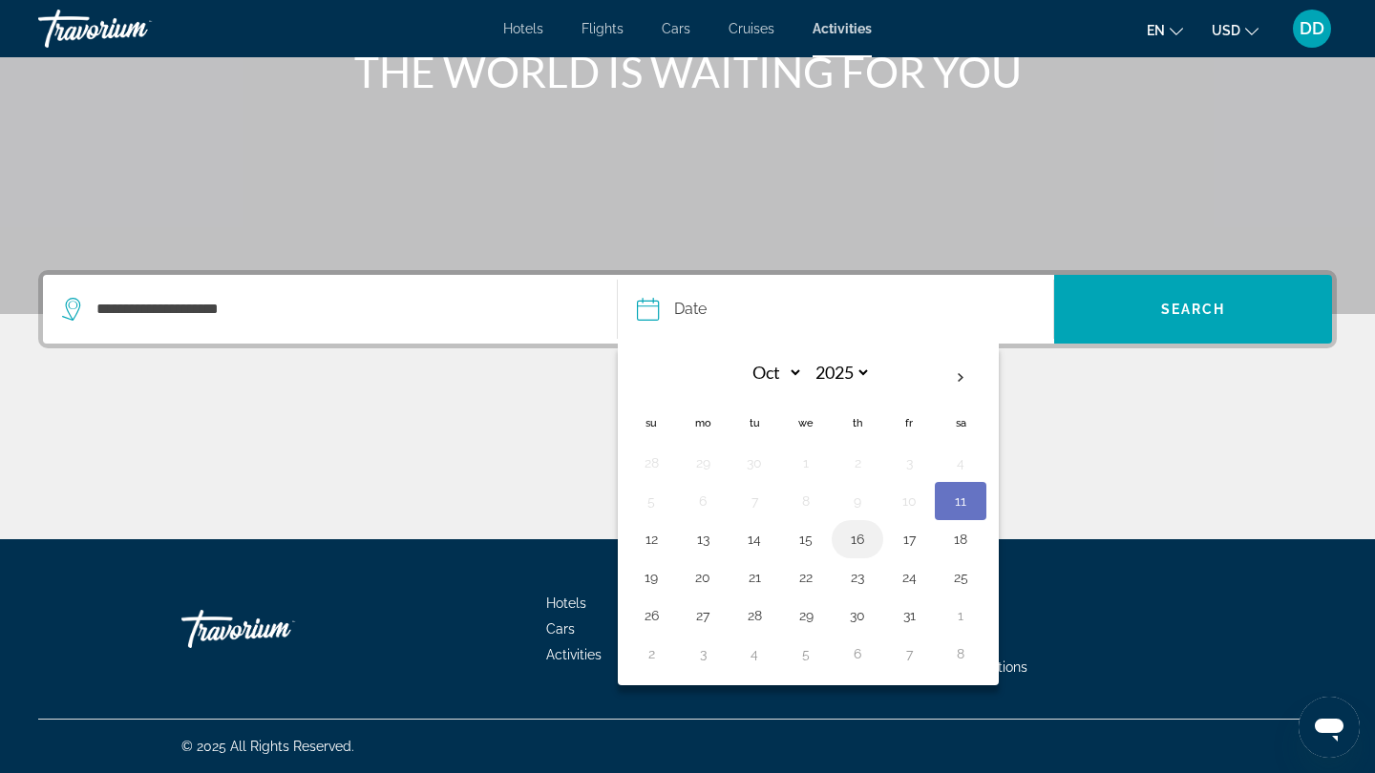
click at [863, 539] on button "16" at bounding box center [857, 539] width 31 height 27
type input "**********"
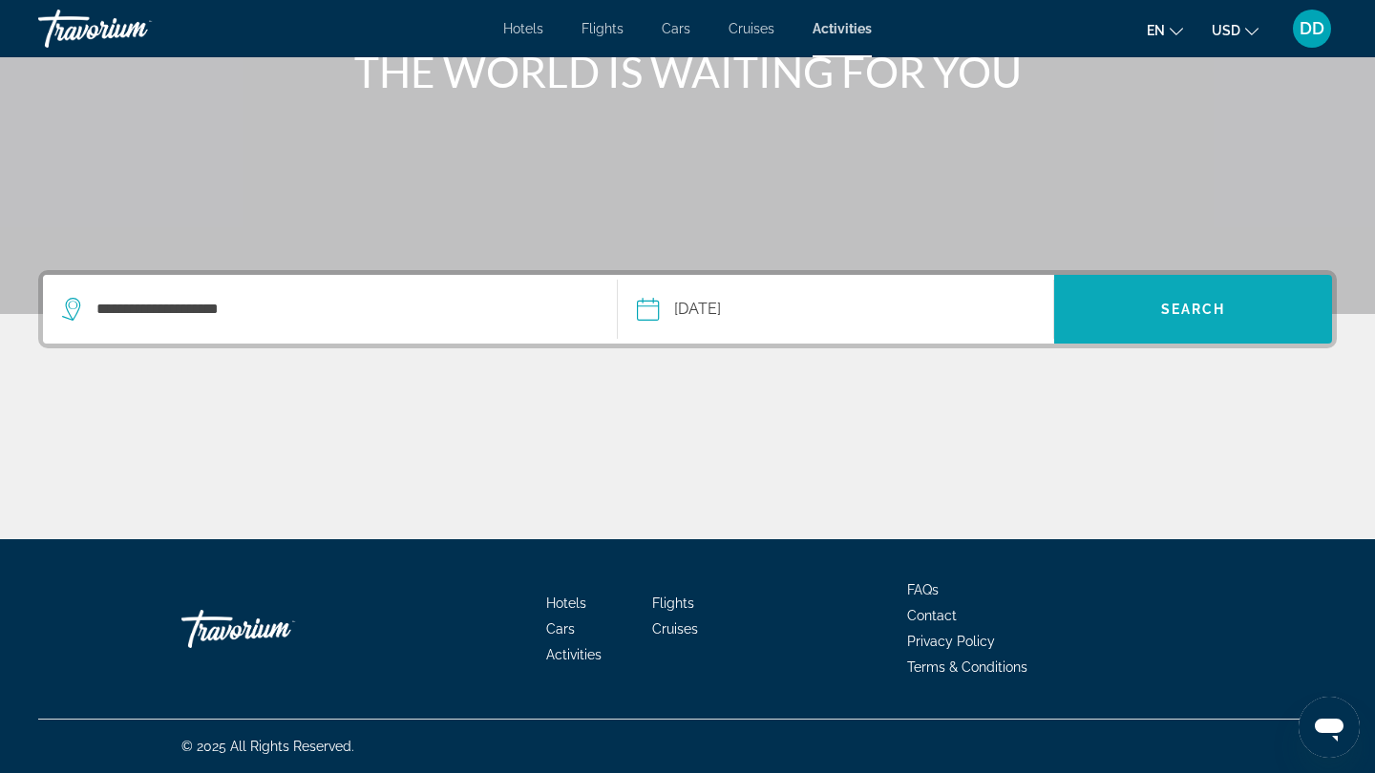
click at [1107, 310] on span "Search" at bounding box center [1193, 309] width 278 height 46
